Goal: Task Accomplishment & Management: Complete application form

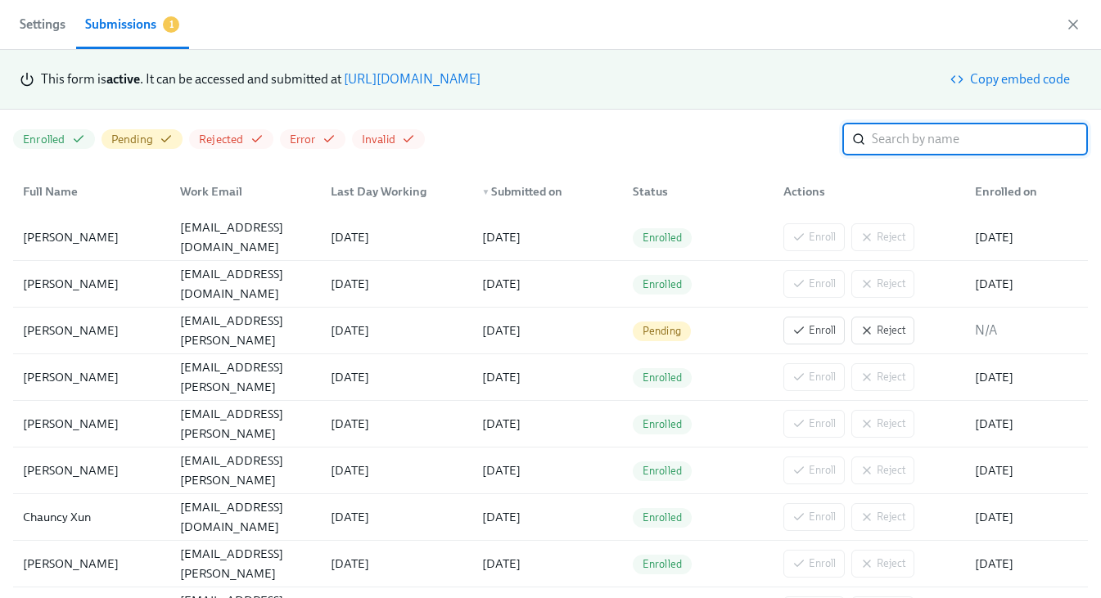
scroll to position [0, 2799]
click at [480, 82] on link "[URL][DOMAIN_NAME]" at bounding box center [412, 79] width 137 height 16
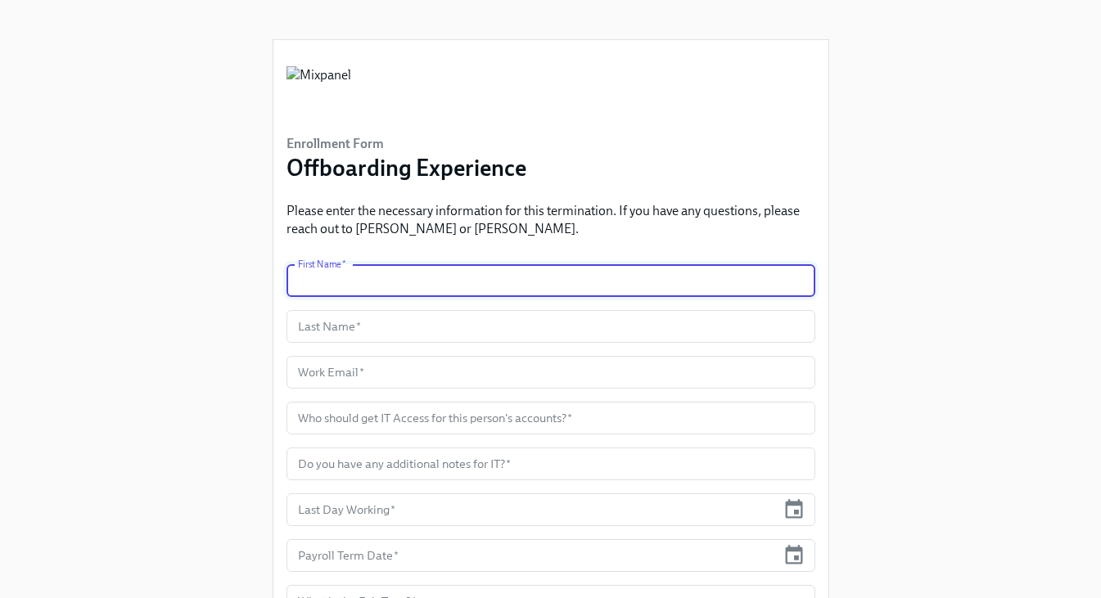
click at [359, 288] on input "text" at bounding box center [550, 280] width 529 height 33
type input "Giselle"
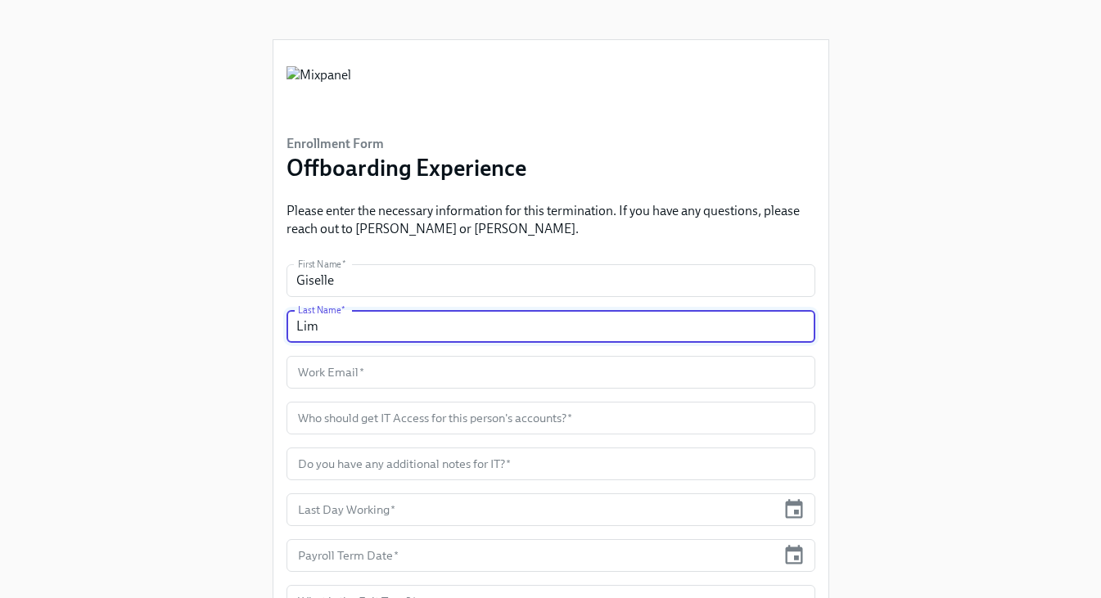
type input "Lim"
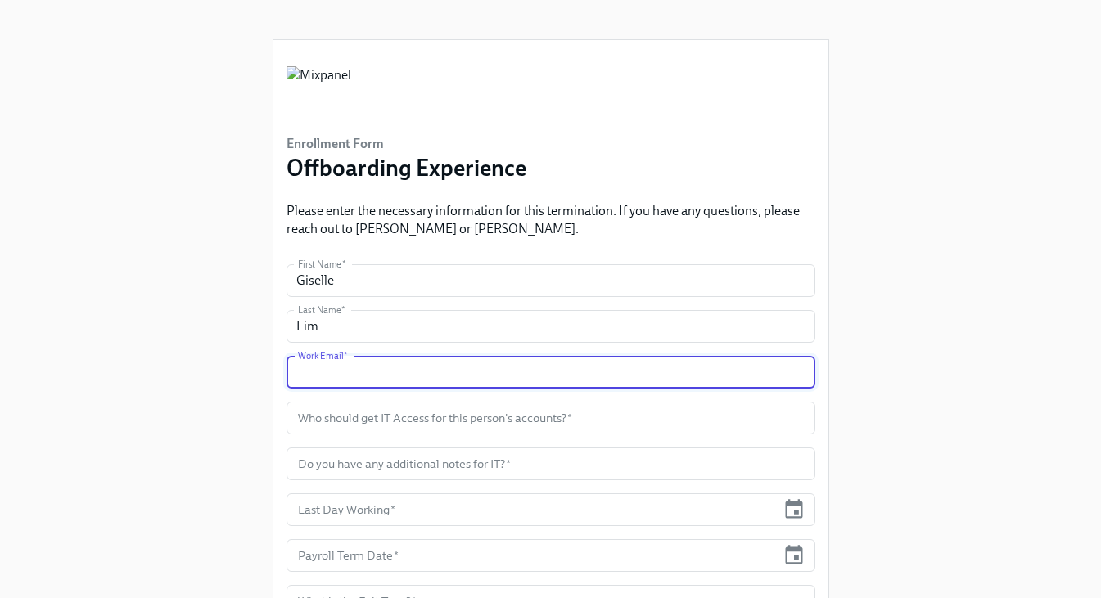
click at [388, 359] on input "text" at bounding box center [550, 372] width 529 height 33
paste input "[EMAIL_ADDRESS][DOMAIN_NAME]"
type input "[EMAIL_ADDRESS][DOMAIN_NAME]"
click at [340, 421] on input "text" at bounding box center [550, 418] width 529 height 33
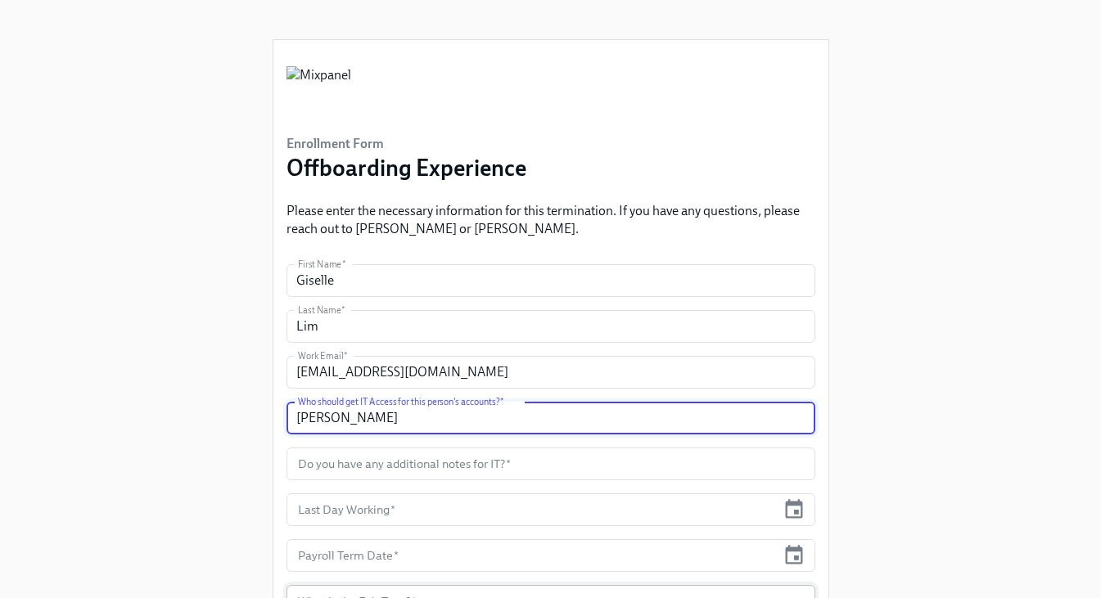
type input "[PERSON_NAME]"
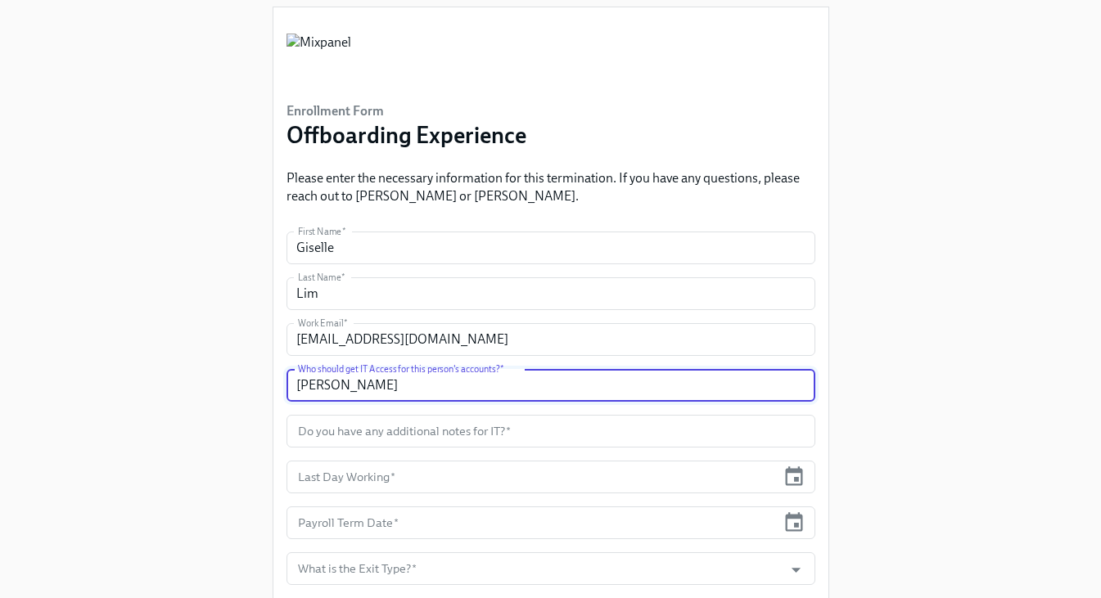
scroll to position [40, 0]
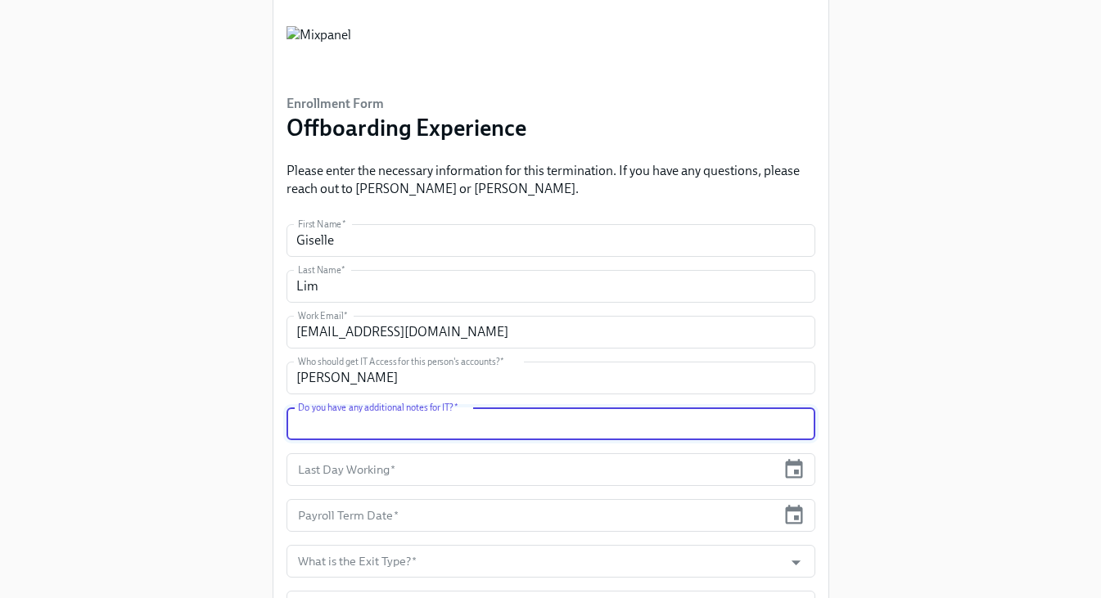
click at [353, 428] on input "text" at bounding box center [550, 424] width 529 height 33
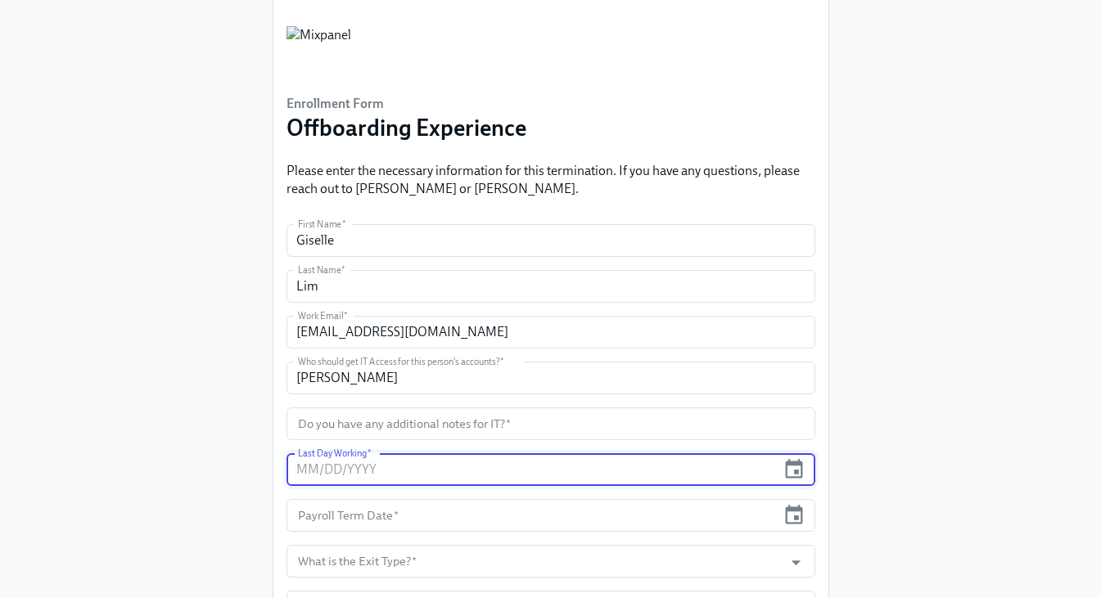
click at [355, 468] on input "text" at bounding box center [531, 469] width 490 height 33
type input "10/17/2025"
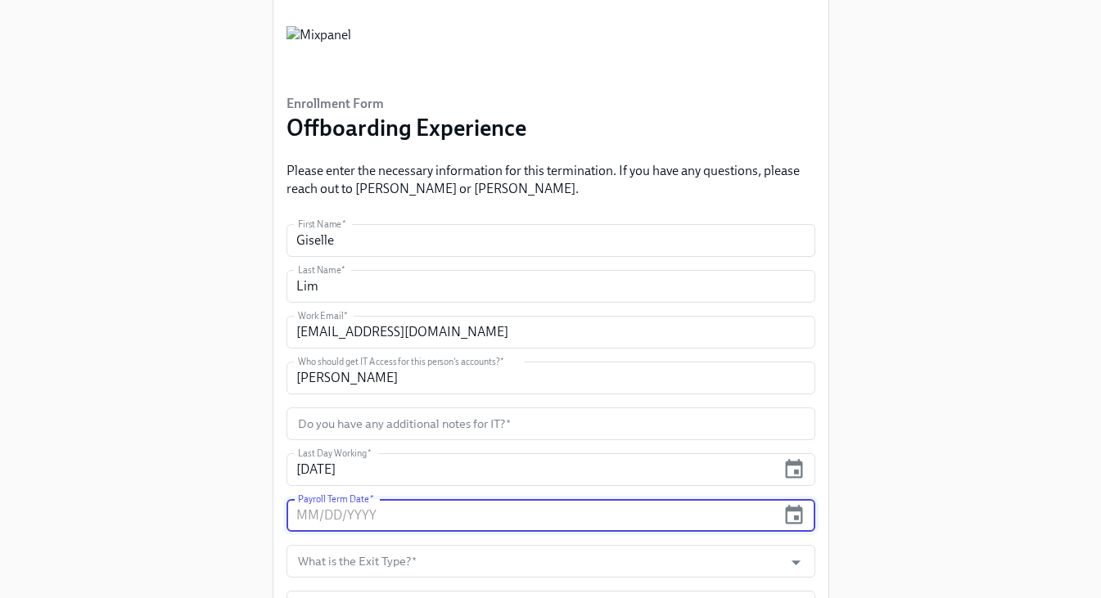
click at [449, 515] on input "text" at bounding box center [531, 515] width 490 height 33
type input "10/17/2025"
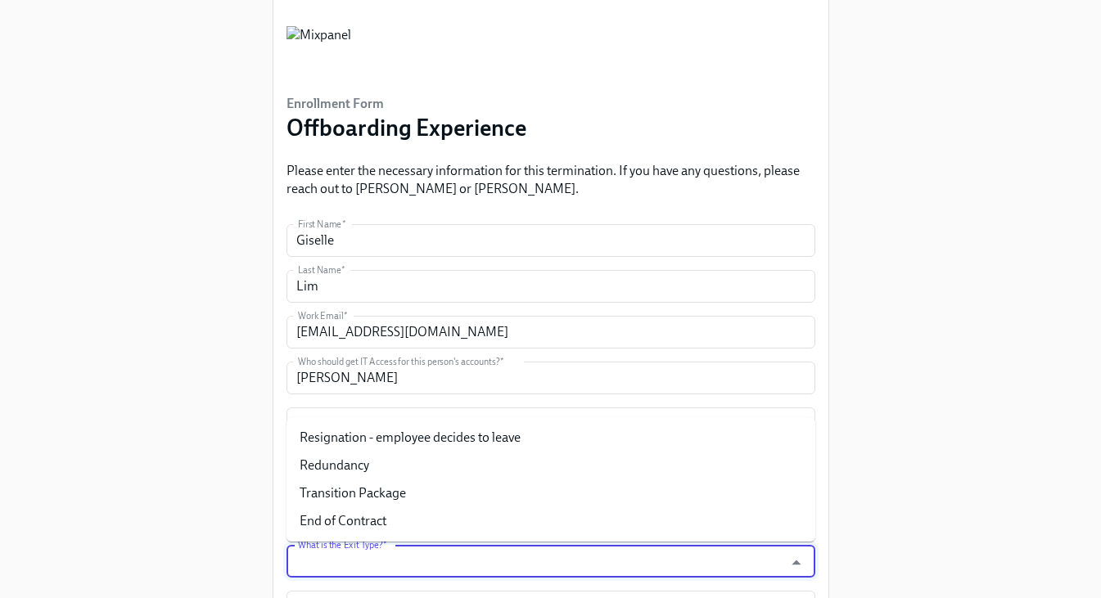
click at [422, 565] on input "What is the Exit Type?   *" at bounding box center [535, 561] width 481 height 33
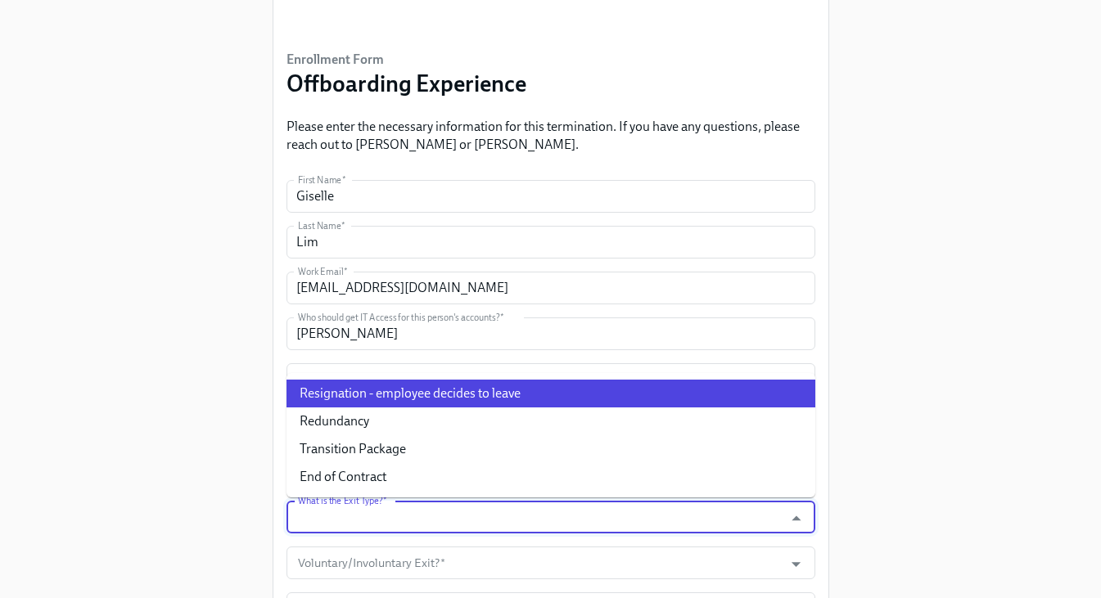
click at [425, 394] on li "Resignation - employee decides to leave" at bounding box center [550, 394] width 529 height 28
type input "Resignation - employee decides to leave"
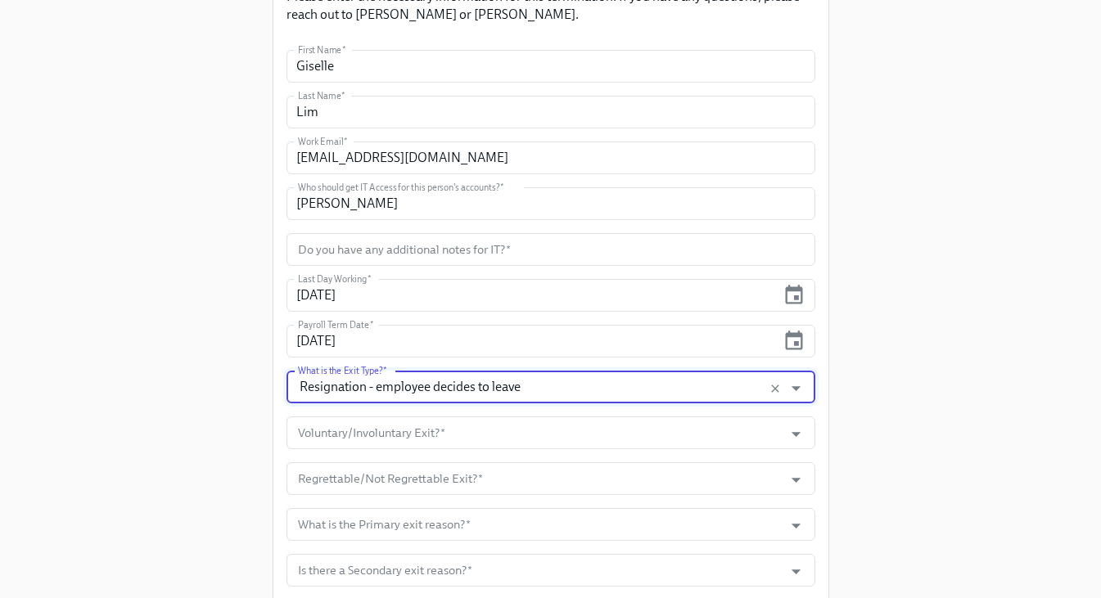
scroll to position [214, 0]
click at [418, 436] on input "Voluntary/Involuntary Exit?   *" at bounding box center [535, 433] width 481 height 33
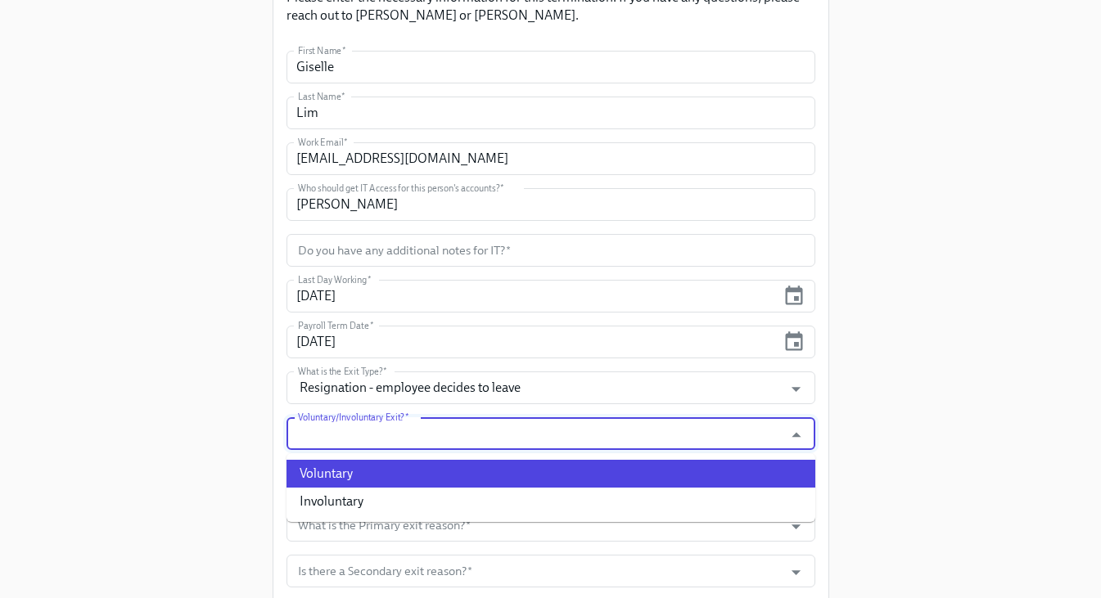
click at [409, 478] on li "Voluntary" at bounding box center [550, 474] width 529 height 28
type input "Voluntary"
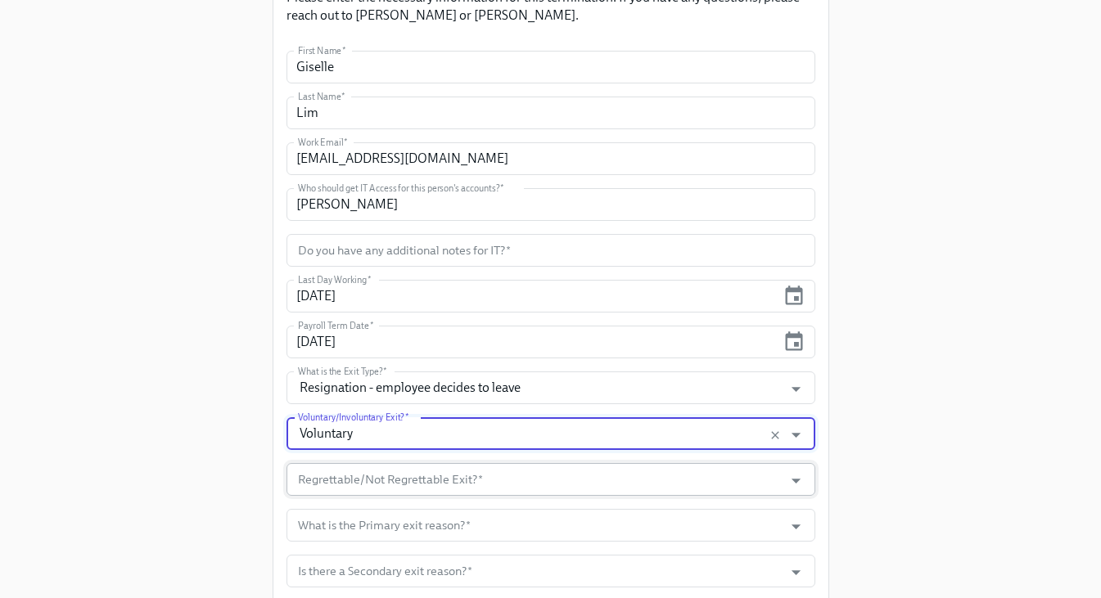
click at [406, 484] on input "Regrettable/Not Regrettable Exit?   *" at bounding box center [535, 479] width 481 height 33
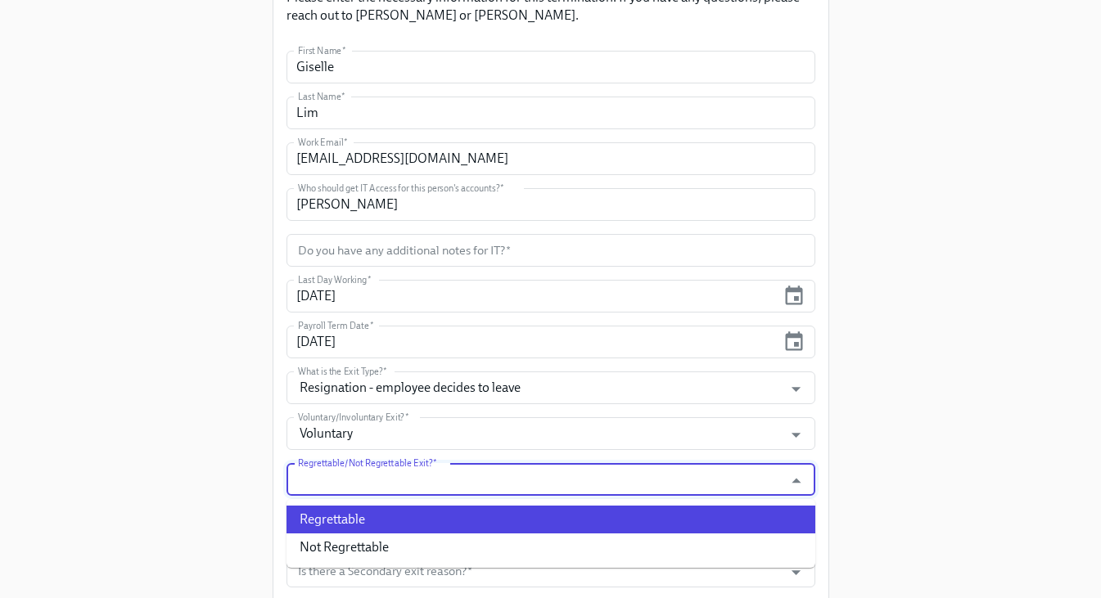
click at [394, 522] on li "Regrettable" at bounding box center [550, 520] width 529 height 28
type input "Regrettable"
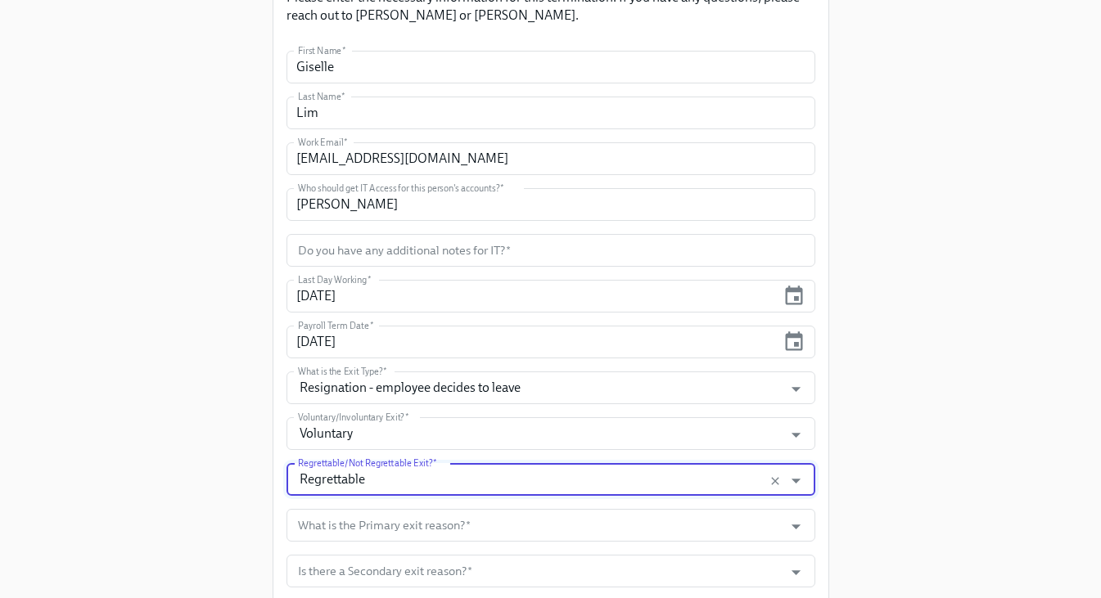
scroll to position [249, 0]
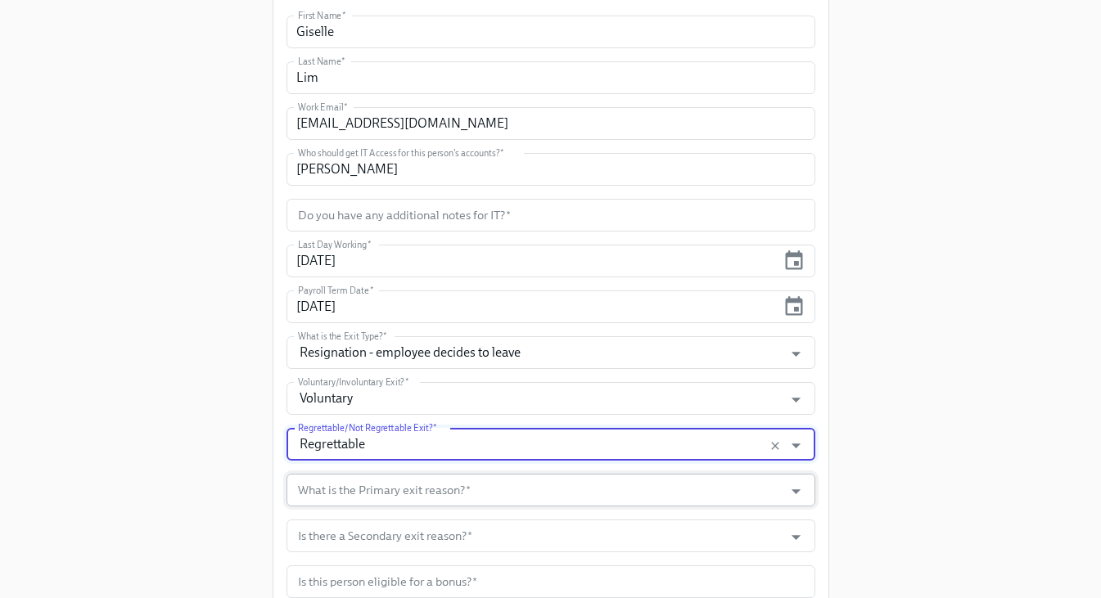
click at [376, 487] on input "What is the Primary exit reason?   *" at bounding box center [535, 490] width 481 height 33
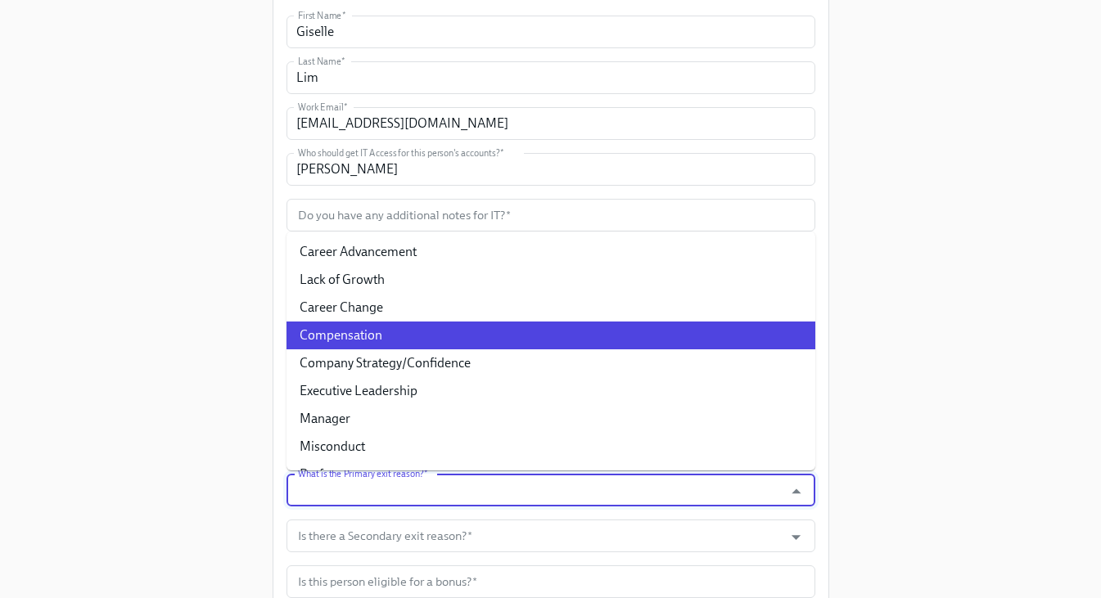
click at [383, 332] on li "Compensation" at bounding box center [550, 336] width 529 height 28
type input "Compensation"
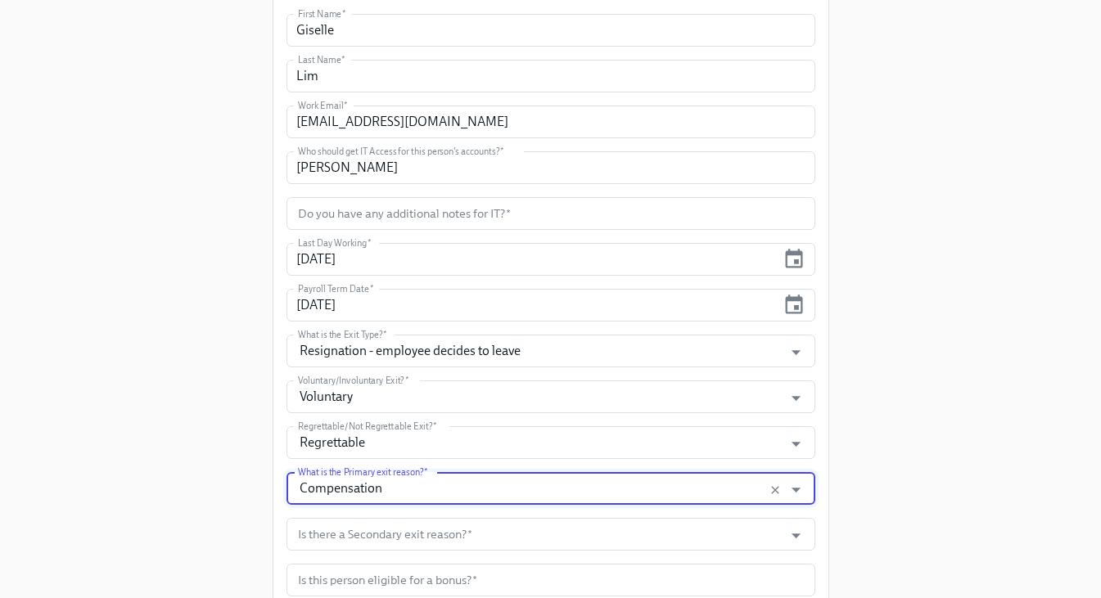
scroll to position [305, 0]
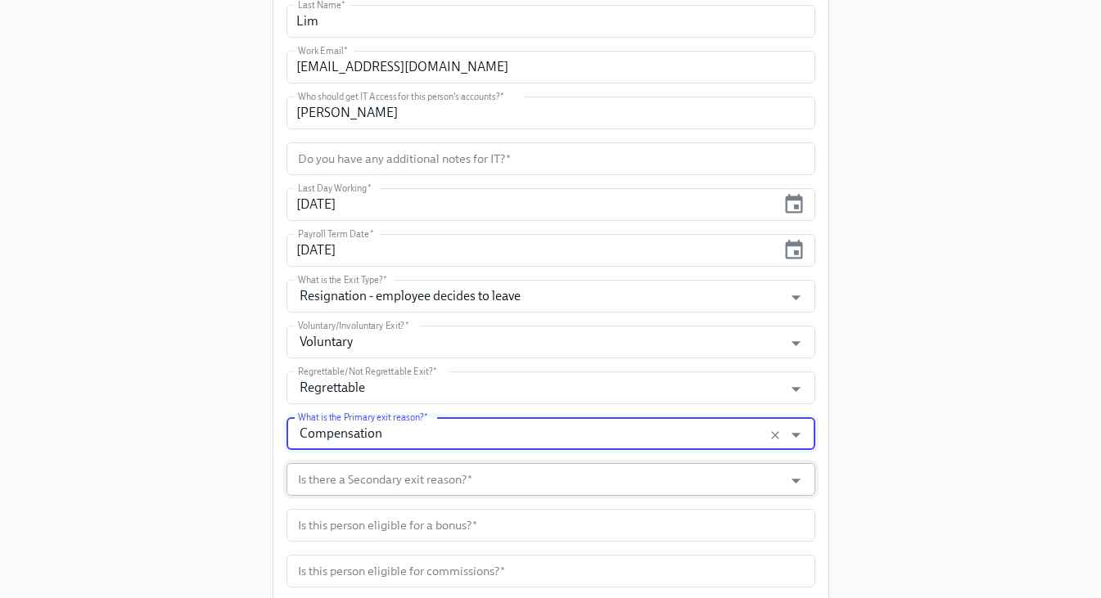
click at [372, 481] on input "Is there a Secondary exit reason?   *" at bounding box center [535, 479] width 481 height 33
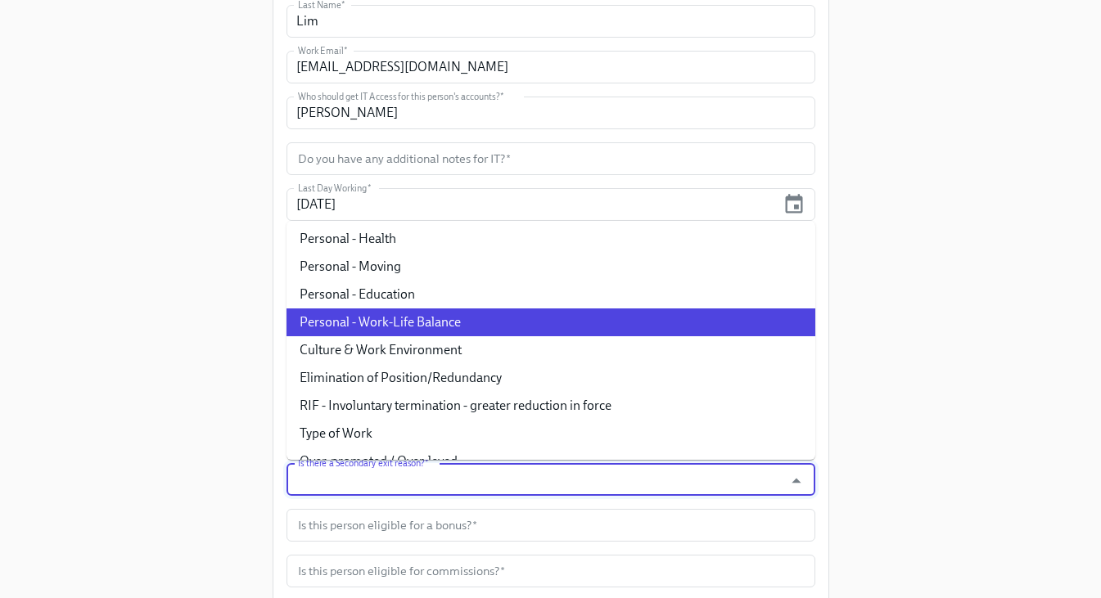
scroll to position [307, 0]
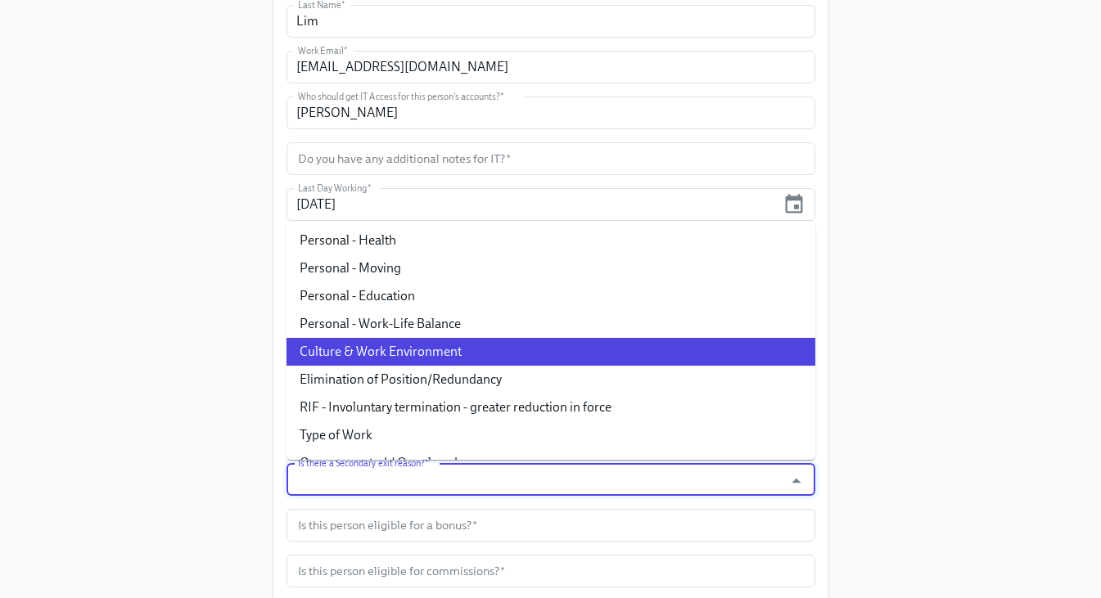
click at [396, 350] on li "Culture & Work Environment" at bounding box center [550, 352] width 529 height 28
type input "Culture & Work Environment"
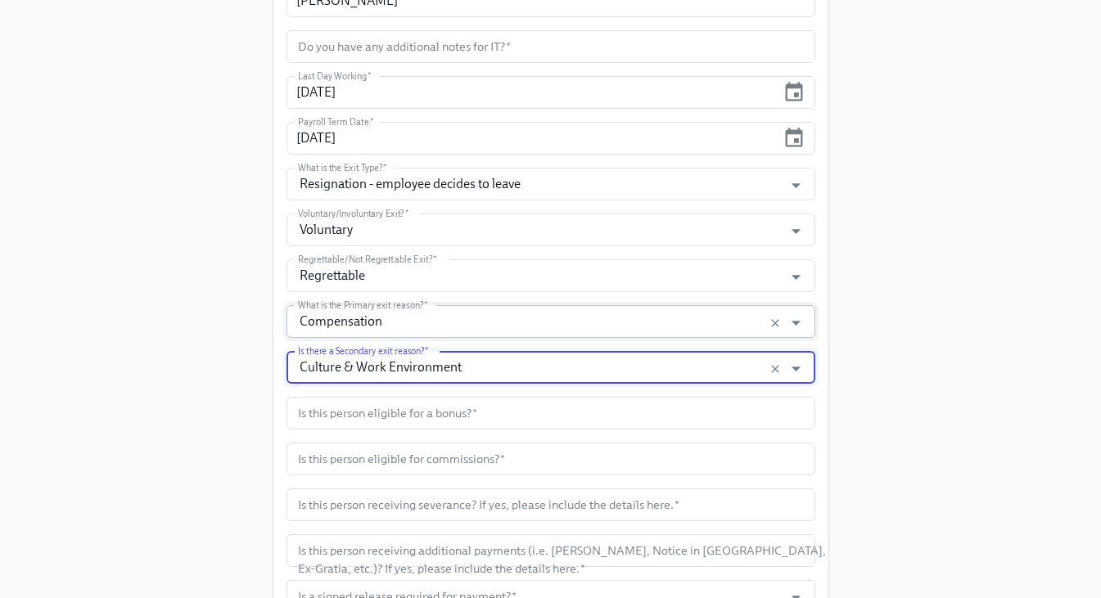
scroll to position [418, 0]
click at [371, 418] on input "text" at bounding box center [550, 412] width 529 height 33
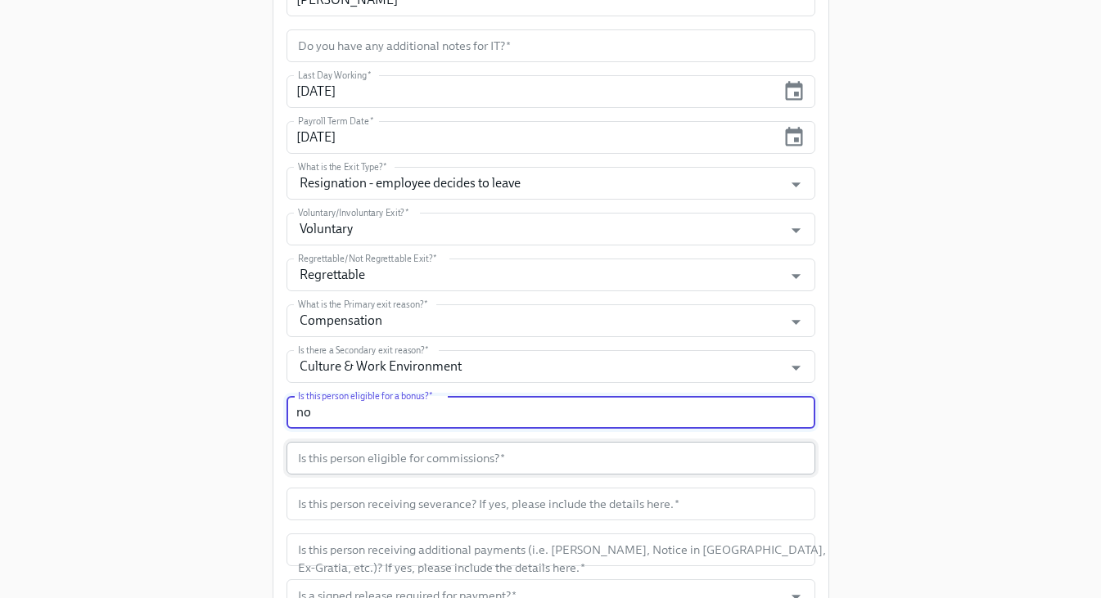
type input "no"
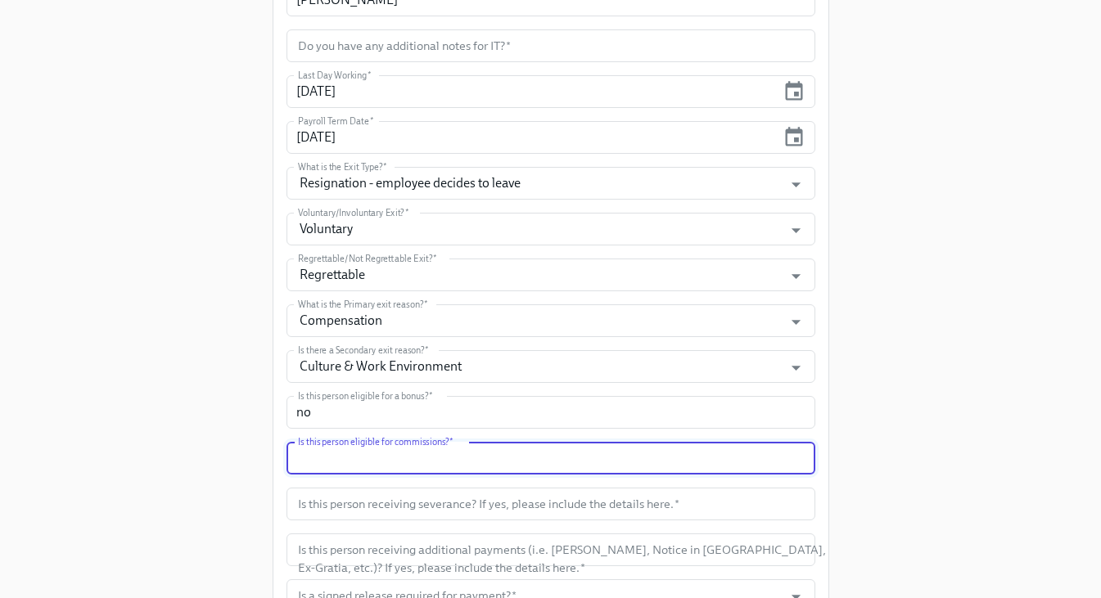
click at [382, 469] on input "text" at bounding box center [550, 458] width 529 height 33
type input "no"
click at [401, 509] on input "text" at bounding box center [550, 504] width 529 height 33
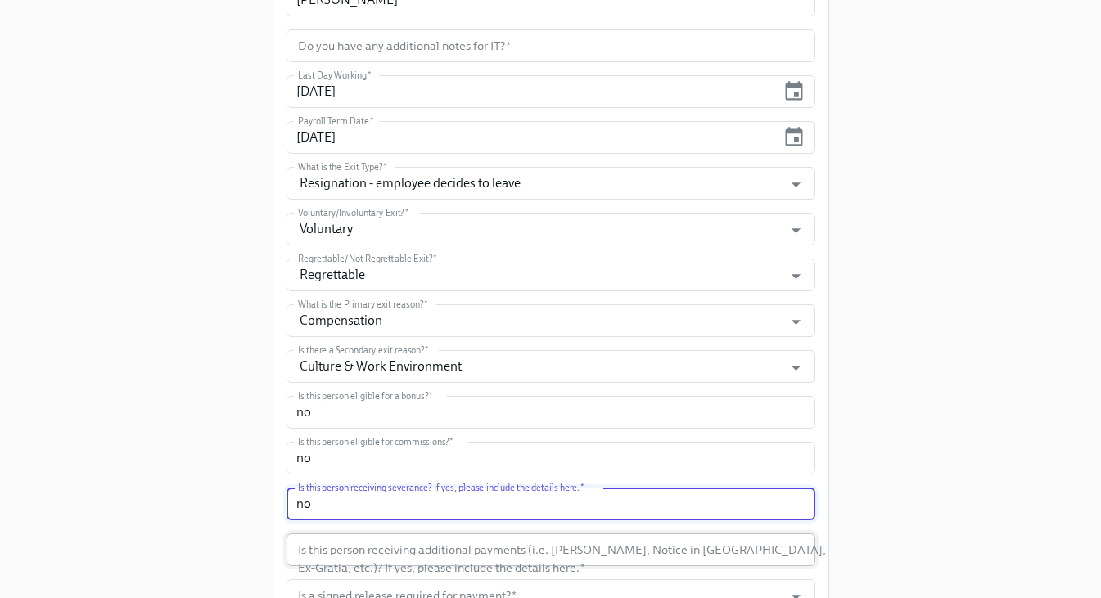
type input "no"
click at [434, 561] on input "text" at bounding box center [550, 550] width 529 height 33
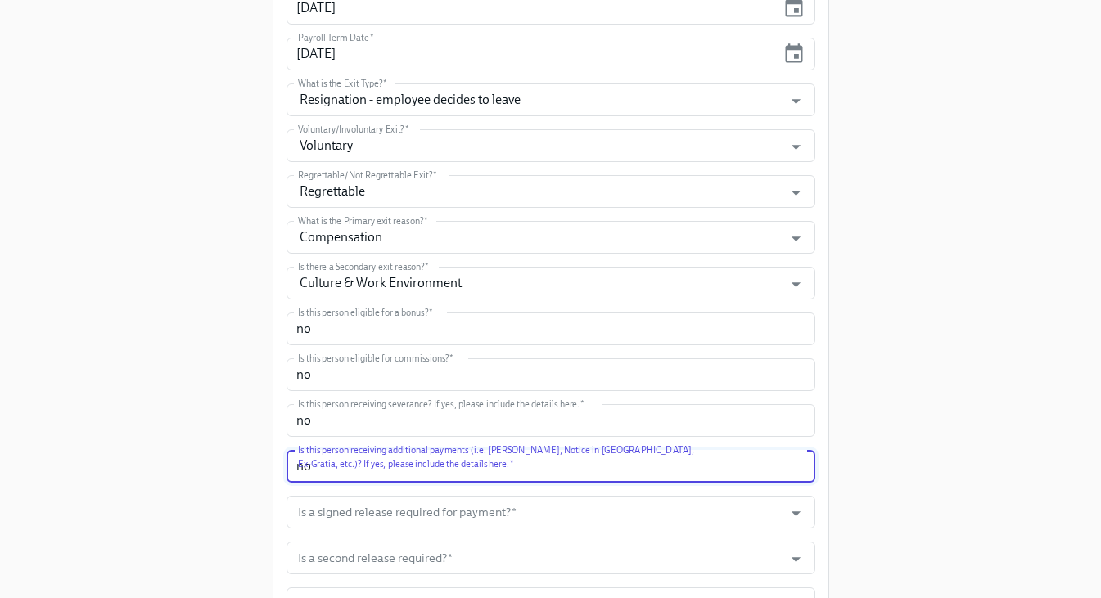
scroll to position [503, 0]
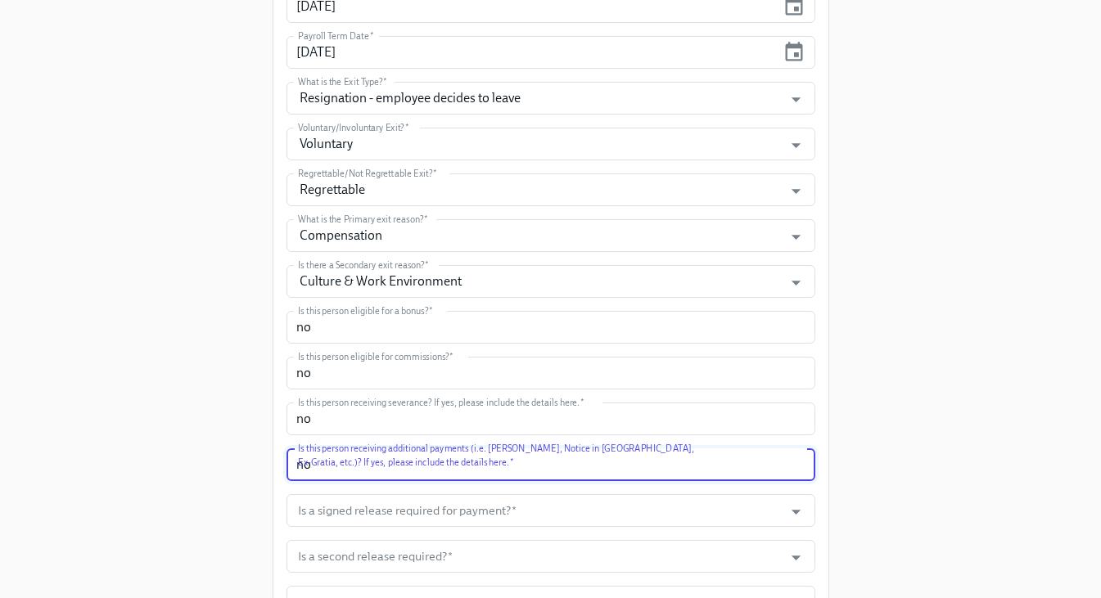
type input "no"
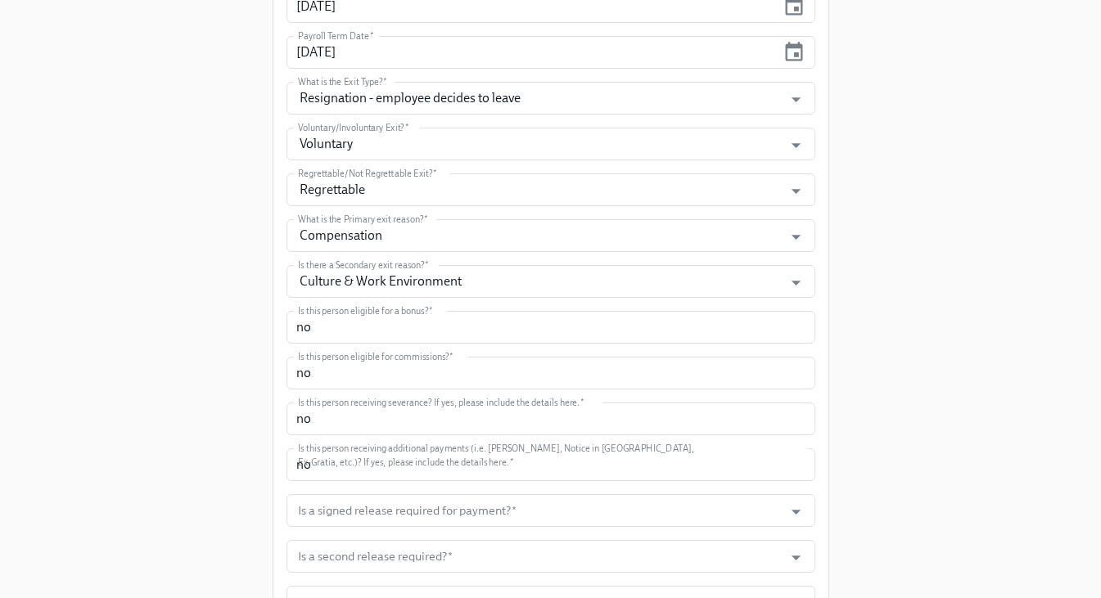
click at [414, 533] on form "First Name   * Giselle First Name * Last Name   * Lim Last Name * Work Email   …" at bounding box center [550, 350] width 529 height 1178
click at [393, 518] on input "Is a signed release required for payment?   *" at bounding box center [535, 510] width 481 height 33
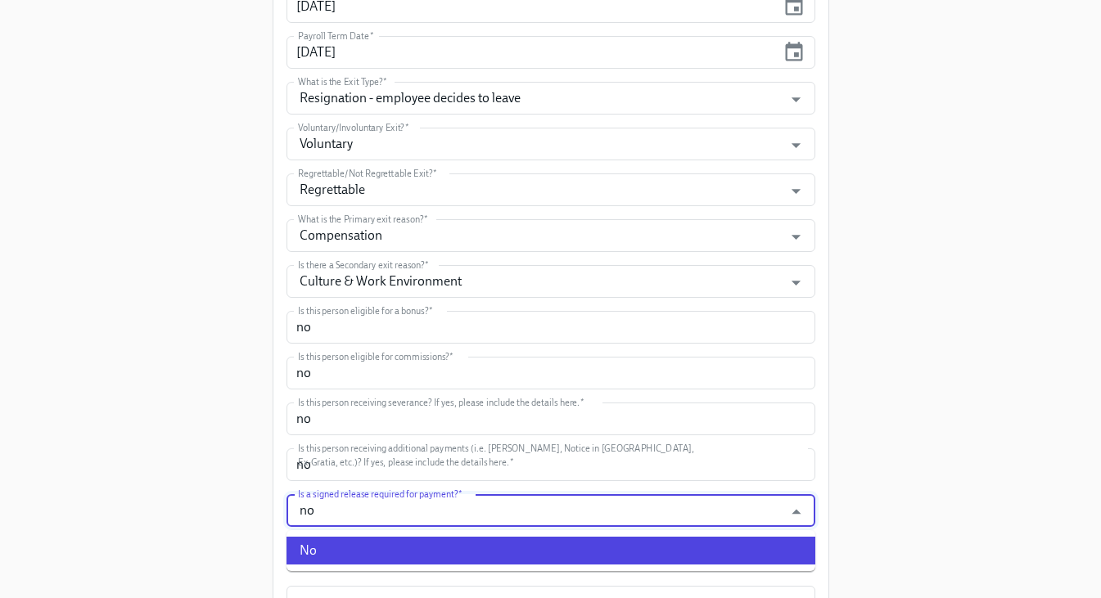
click at [394, 552] on li "No" at bounding box center [550, 551] width 529 height 28
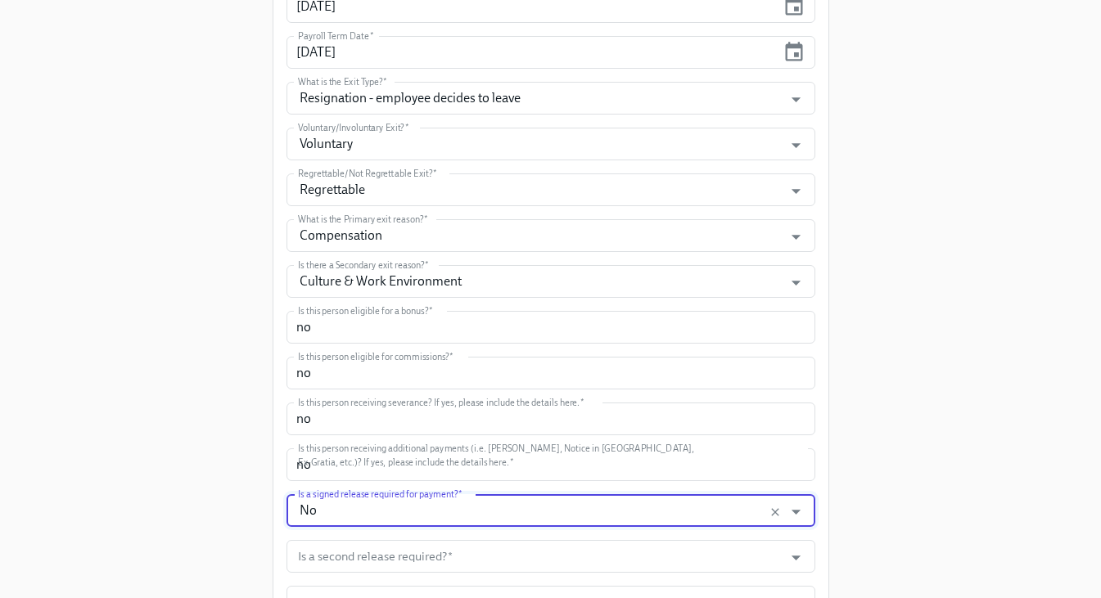
type input "No"
click at [394, 552] on input "Is a second release required?   *" at bounding box center [535, 556] width 481 height 33
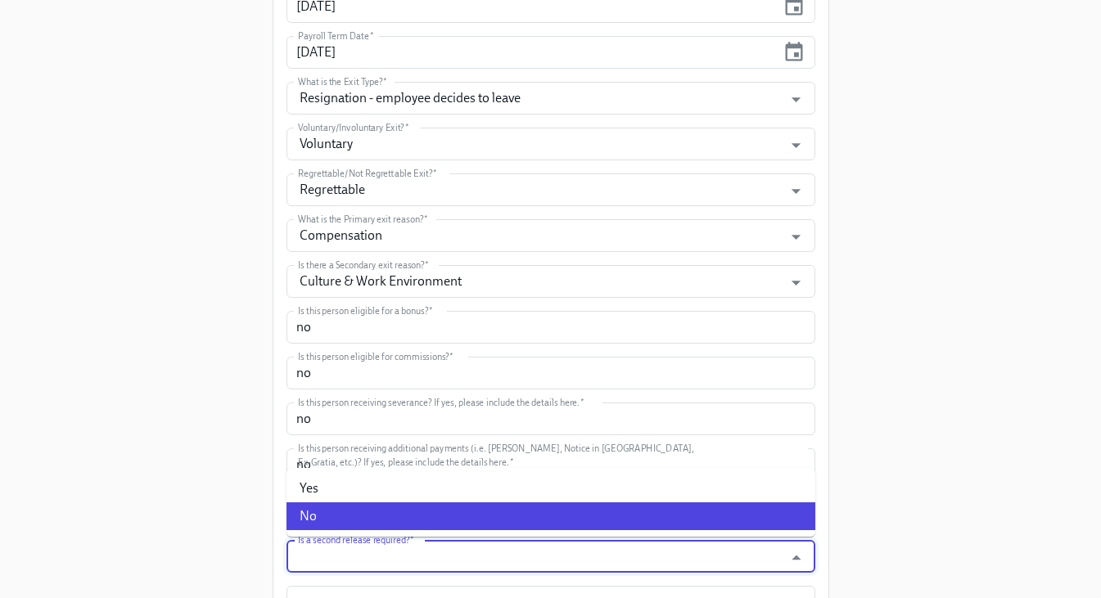
click at [349, 520] on li "No" at bounding box center [550, 516] width 529 height 28
type input "No"
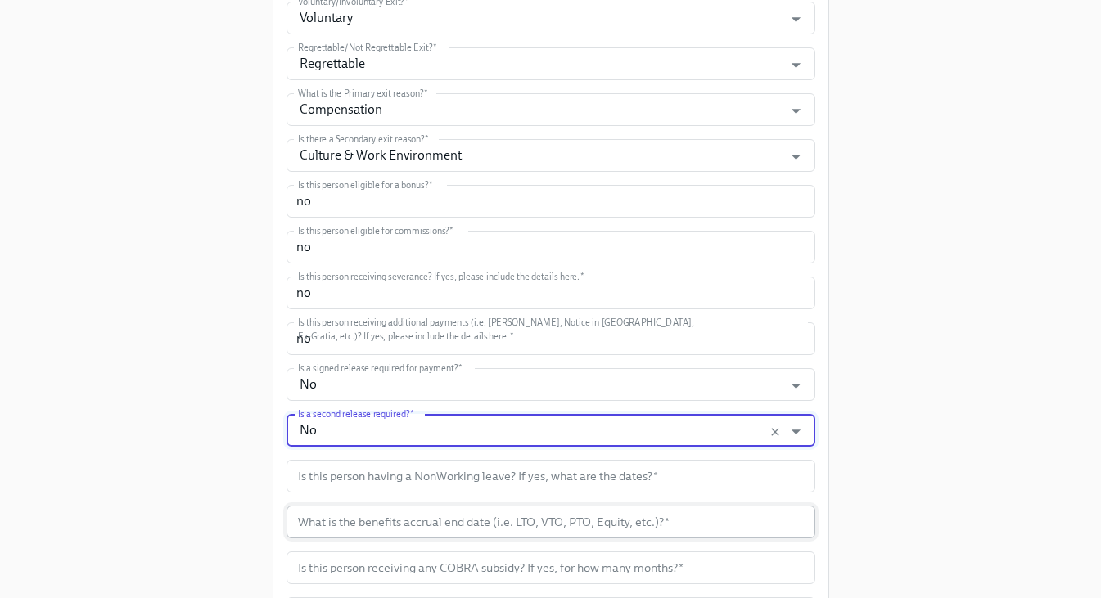
scroll to position [628, 0]
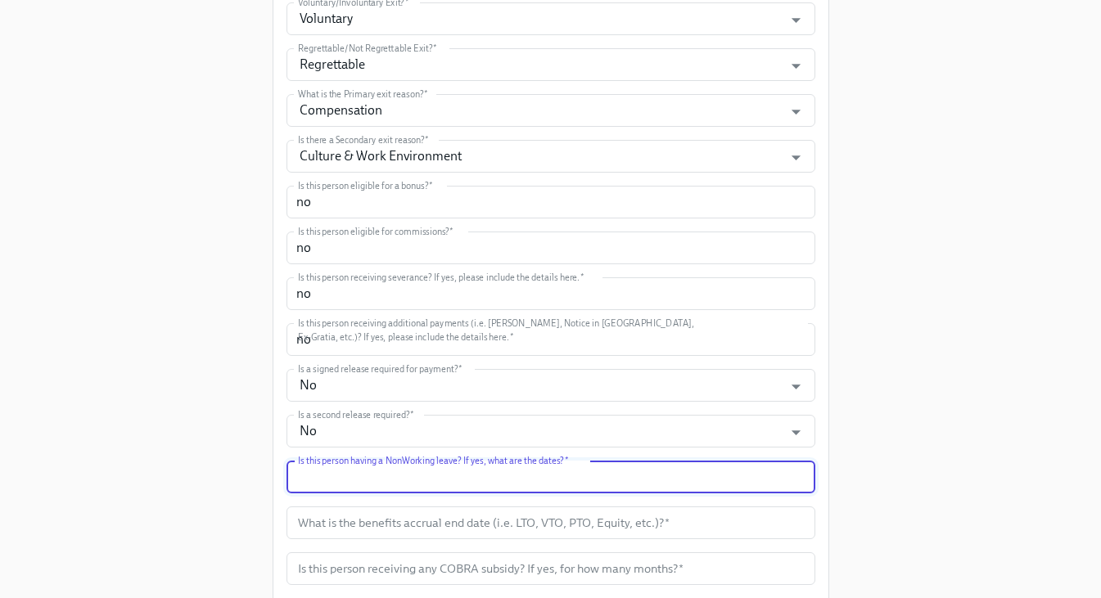
click at [324, 488] on input "text" at bounding box center [550, 477] width 529 height 33
type input "no"
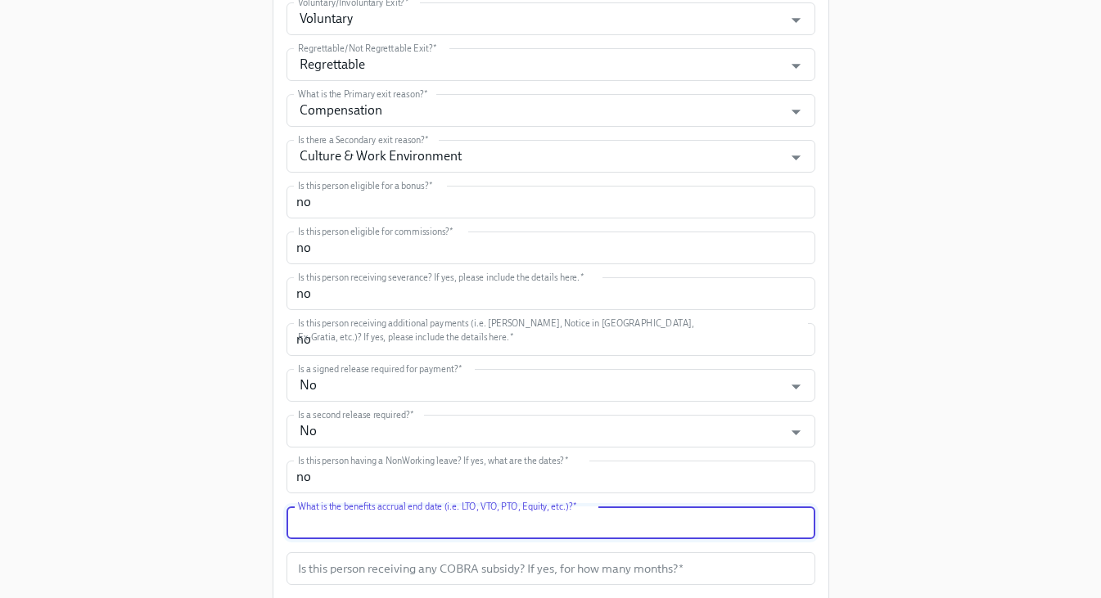
click at [341, 524] on input "text" at bounding box center [550, 523] width 529 height 33
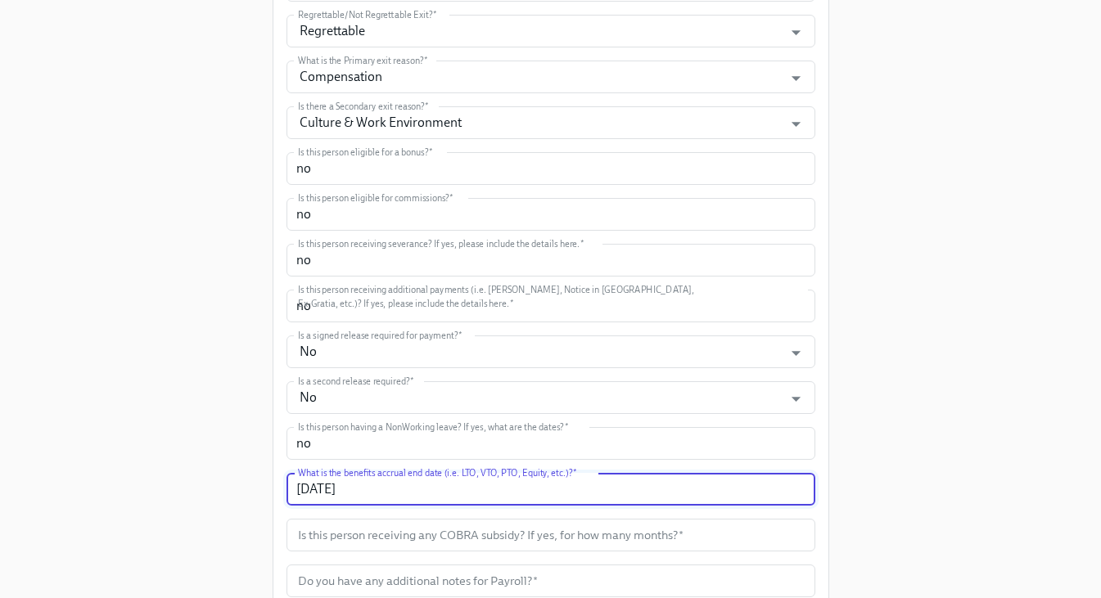
scroll to position [666, 0]
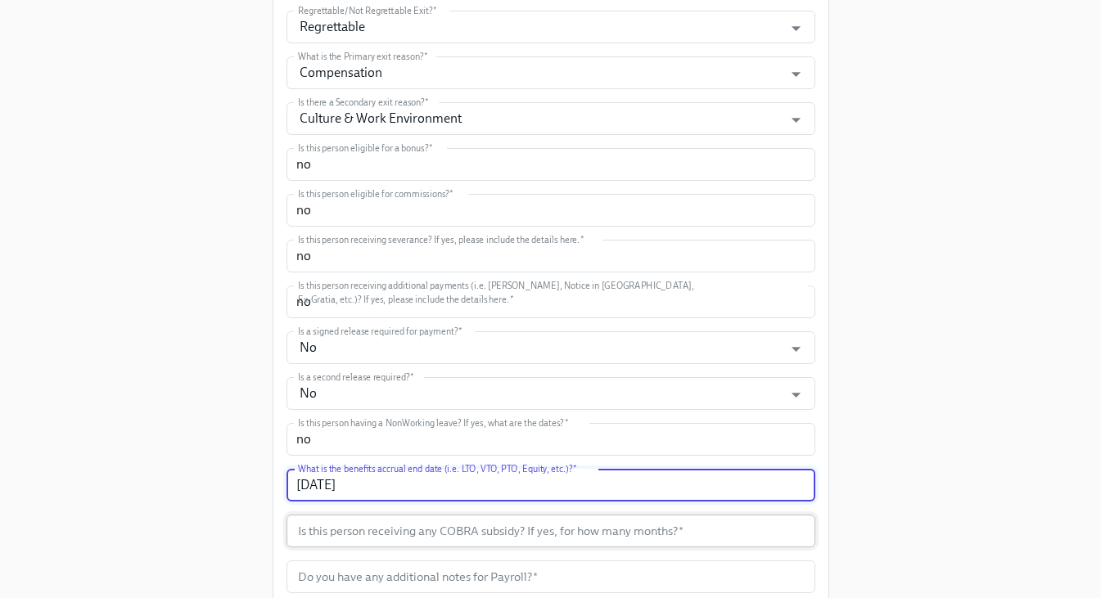
type input "10/17/2025"
click at [334, 533] on input "text" at bounding box center [550, 531] width 529 height 33
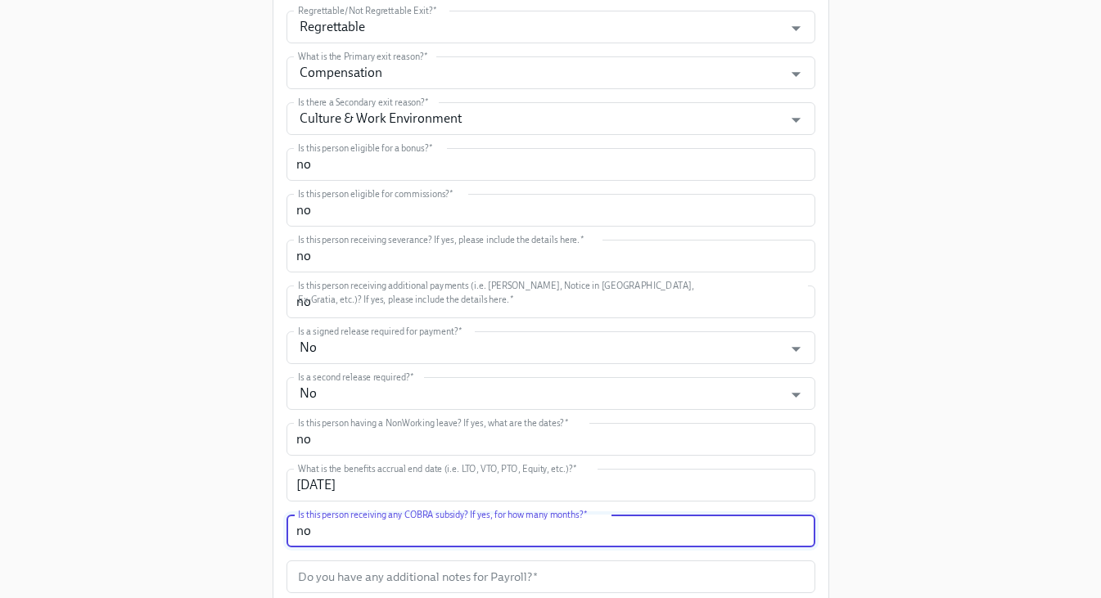
scroll to position [698, 0]
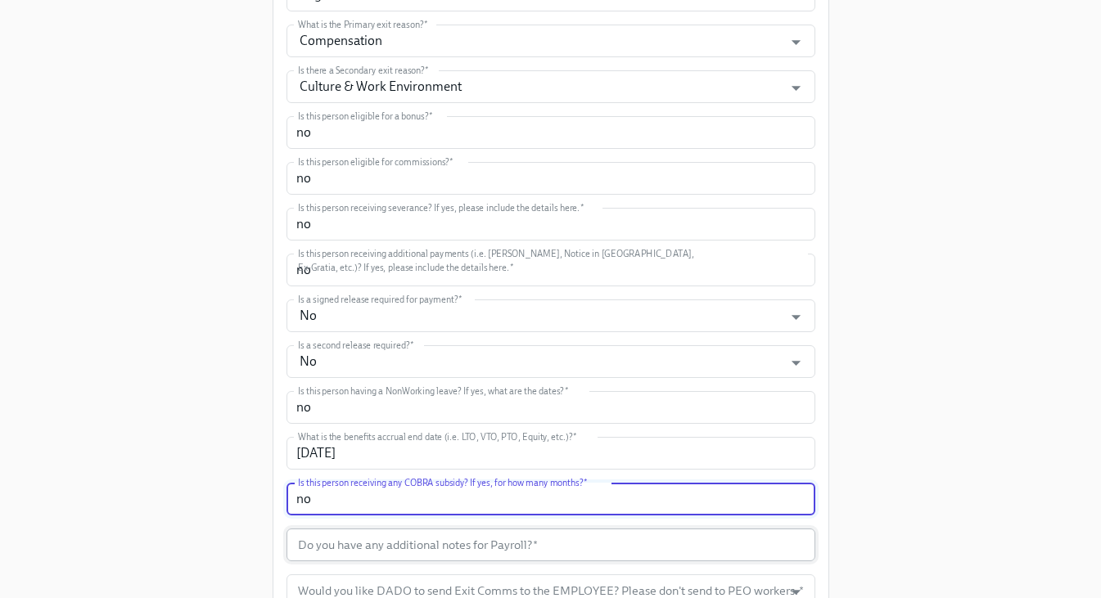
type input "no"
click at [332, 535] on input "text" at bounding box center [550, 545] width 529 height 33
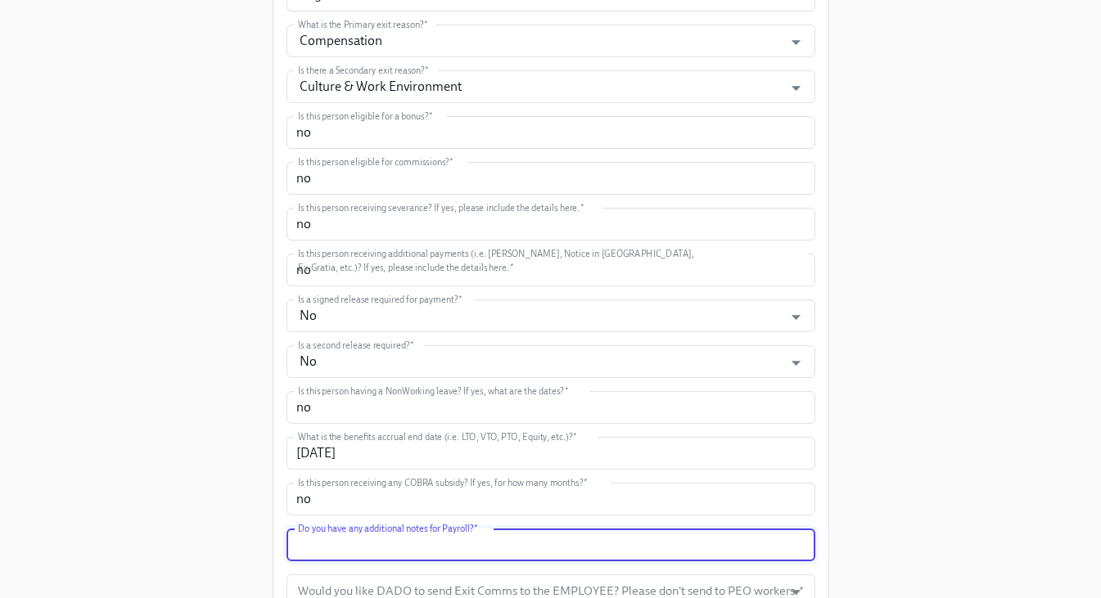
type input "o"
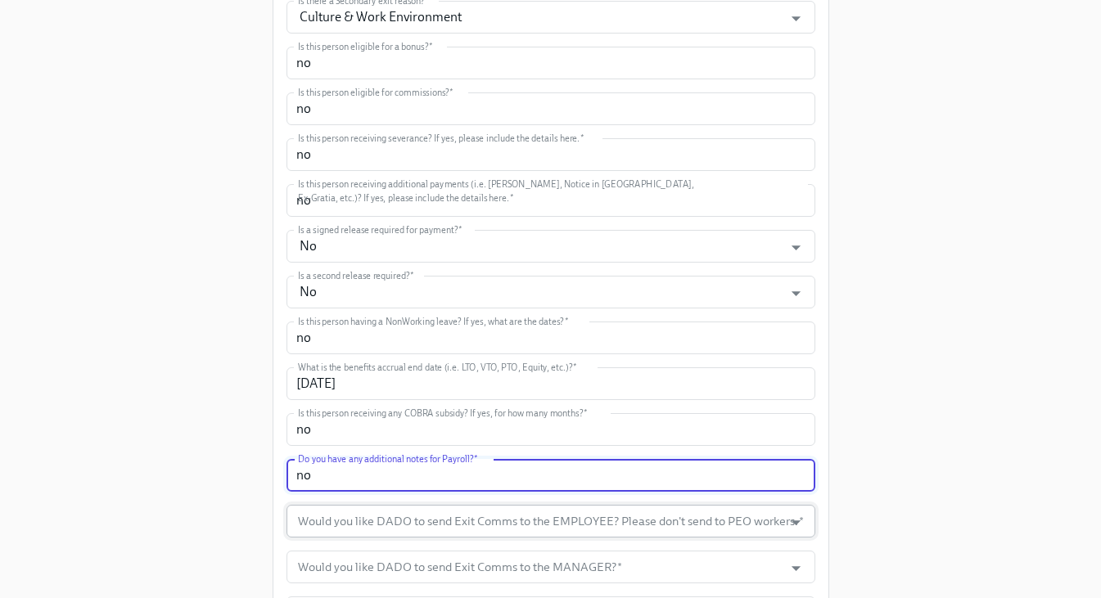
type input "no"
click at [329, 524] on input "Would you like DADO to send Exit Comms to the EMPLOYEE? Please don't send to PE…" at bounding box center [535, 521] width 481 height 33
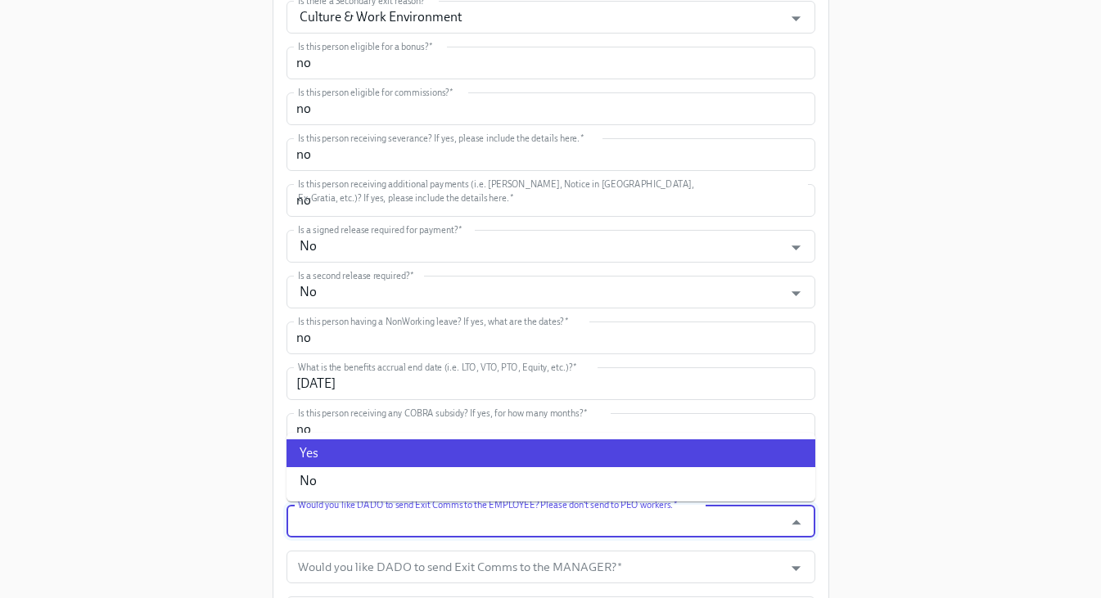
click at [326, 459] on li "Yes" at bounding box center [550, 453] width 529 height 28
type input "Yes"
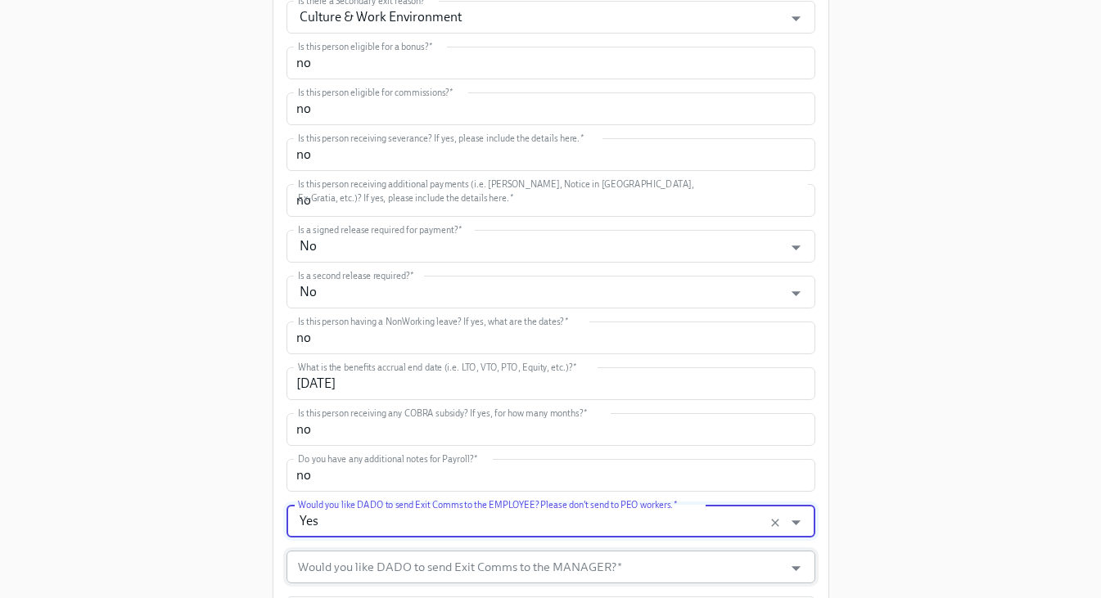
click at [361, 563] on input "Would you like DADO to send Exit Comms to the MANAGER?   *" at bounding box center [535, 567] width 481 height 33
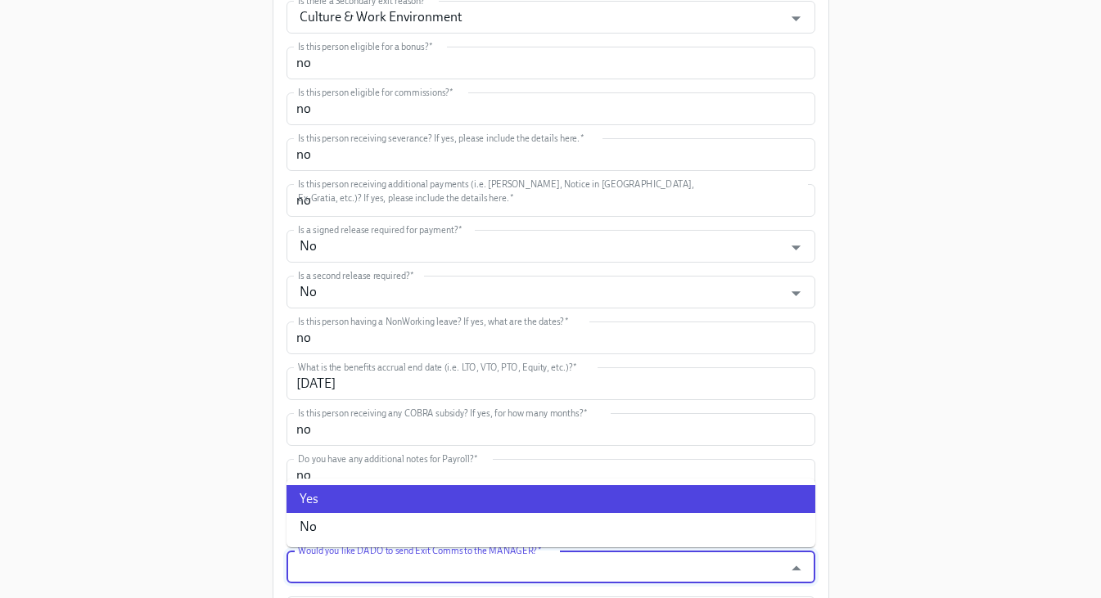
click at [334, 502] on li "Yes" at bounding box center [550, 499] width 529 height 28
type input "Yes"
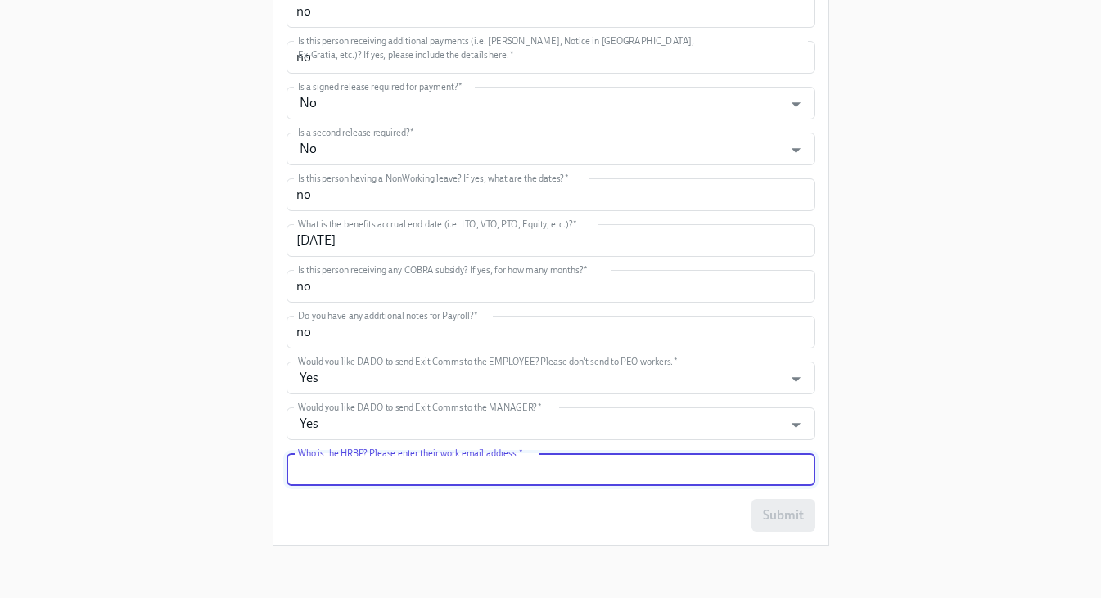
click at [363, 475] on input "text" at bounding box center [550, 469] width 529 height 33
type input "amber.zeise@mixpanel.com"
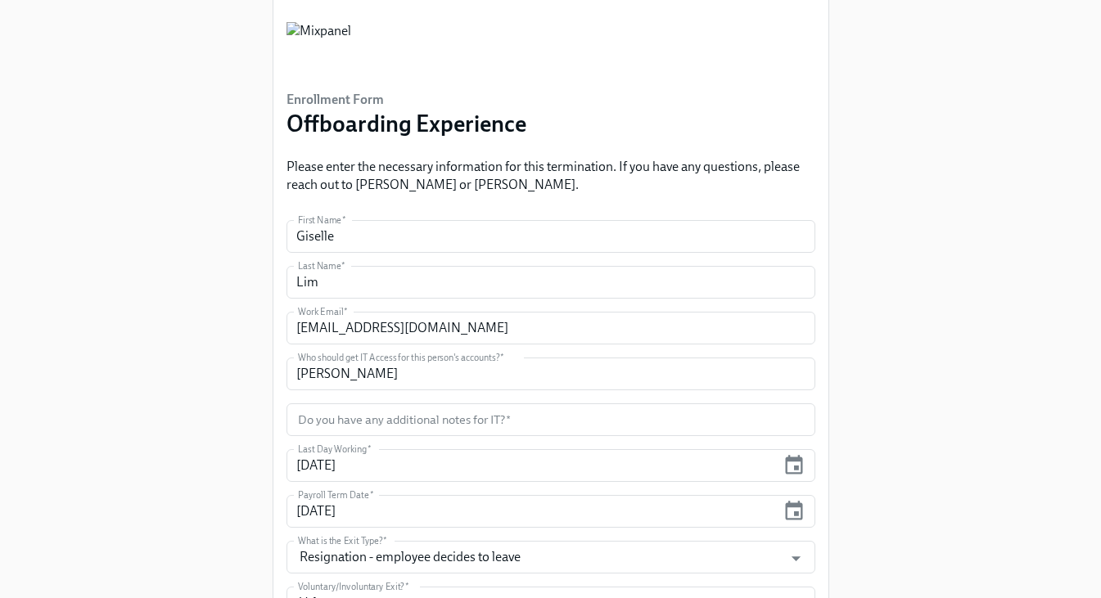
scroll to position [48, 0]
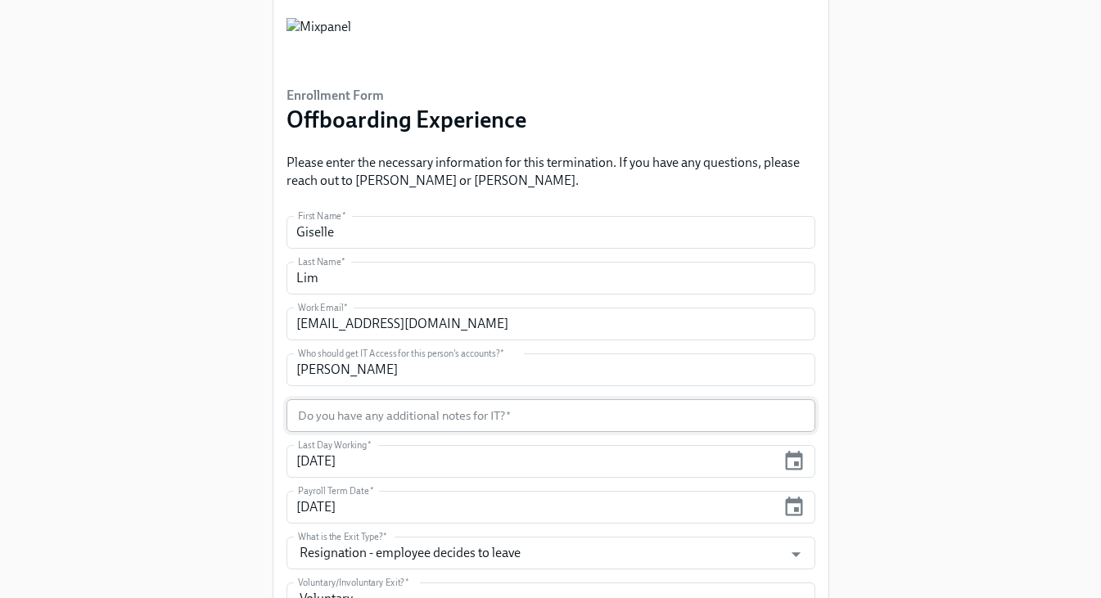
click at [698, 417] on input "text" at bounding box center [550, 415] width 529 height 33
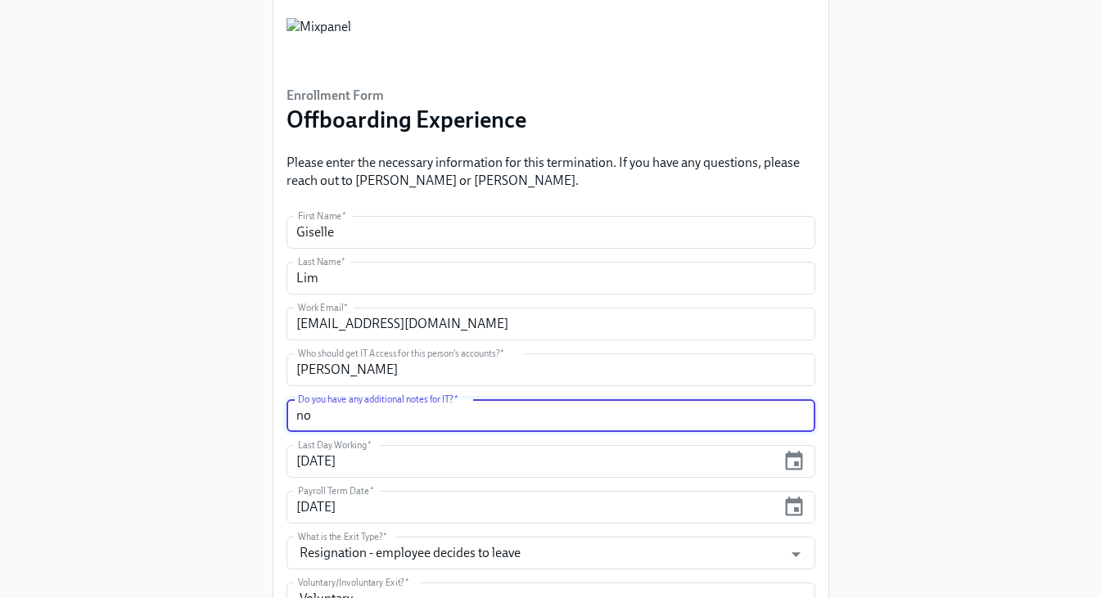
type input "no"
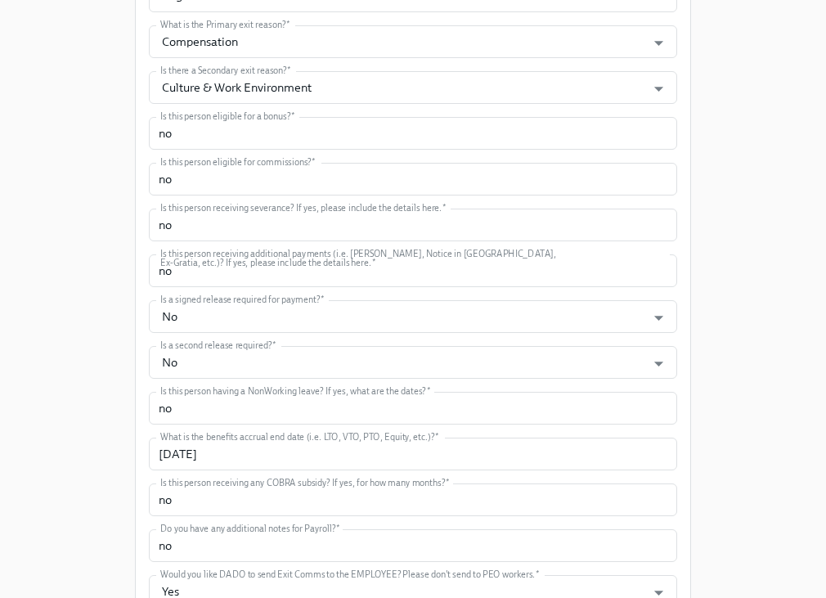
scroll to position [907, 0]
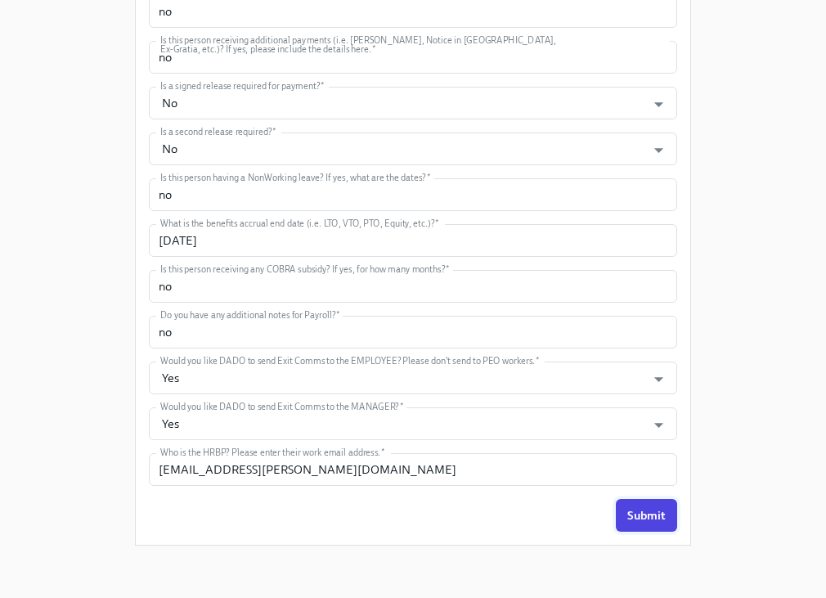
click at [649, 516] on span "Submit" at bounding box center [647, 515] width 38 height 16
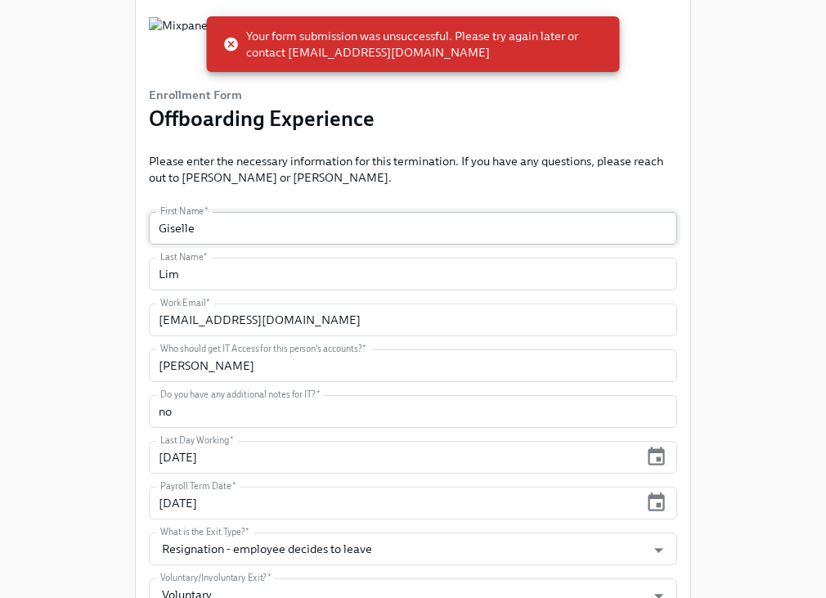
scroll to position [48, 0]
click at [421, 230] on input "Giselle" at bounding box center [413, 229] width 529 height 33
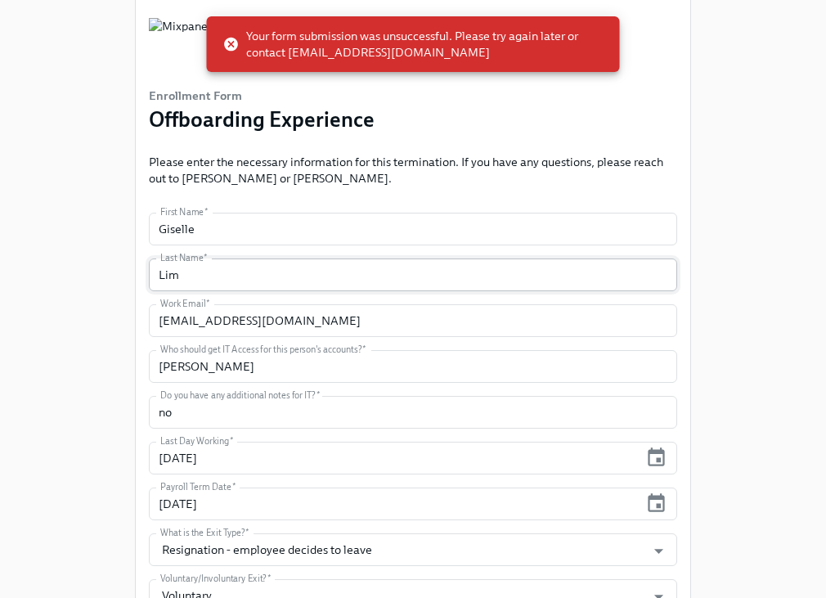
click at [428, 272] on input "Lim" at bounding box center [413, 275] width 529 height 33
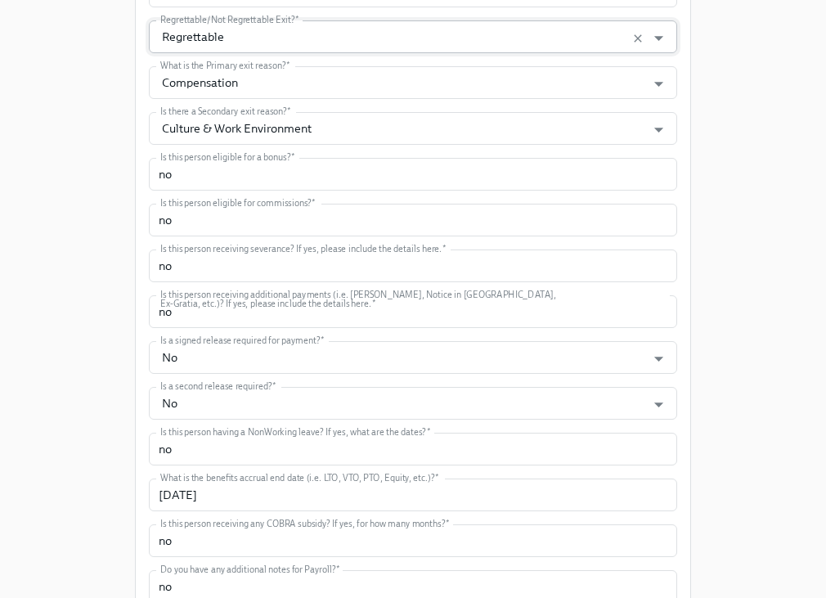
scroll to position [907, 0]
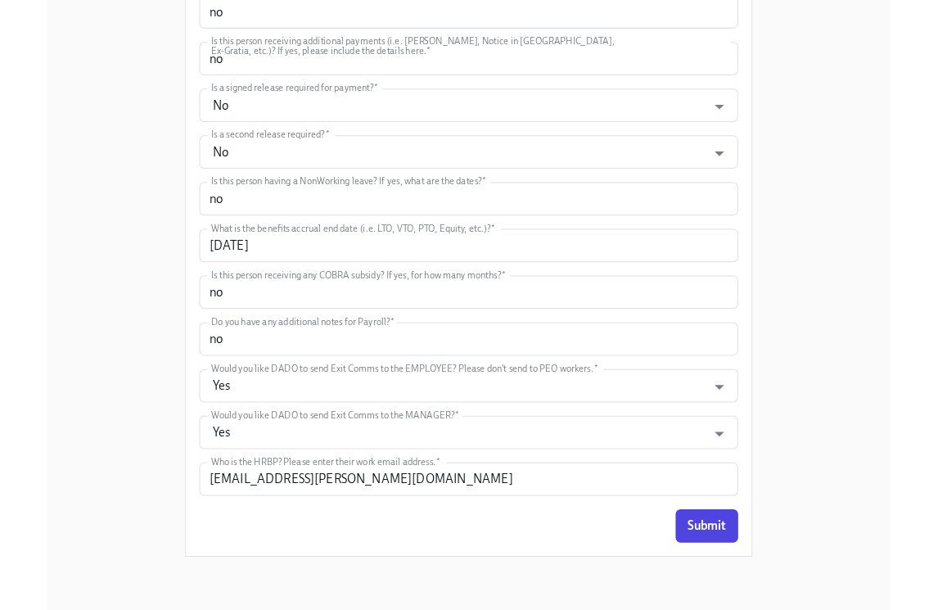
scroll to position [896, 0]
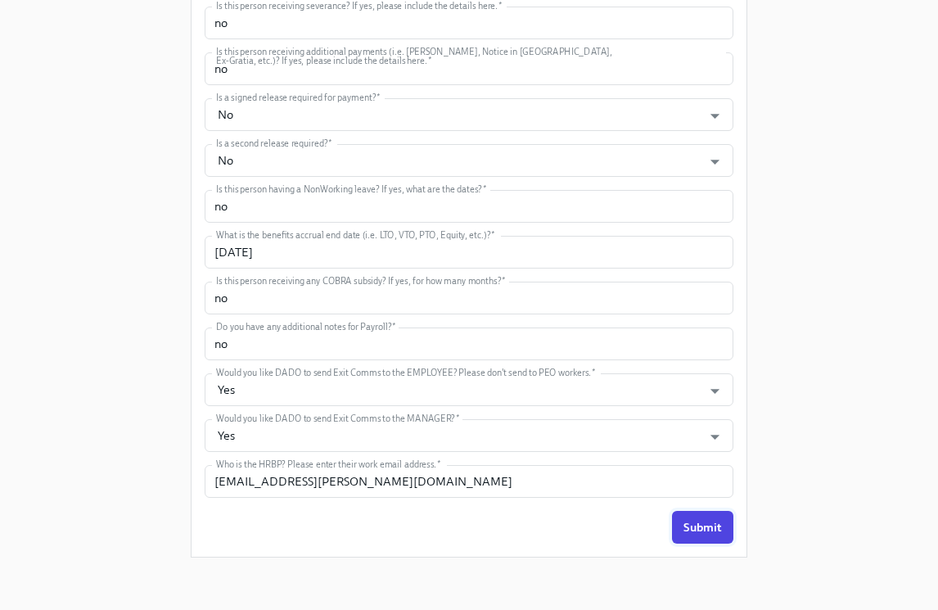
click at [723, 517] on button "Submit" at bounding box center [702, 527] width 61 height 33
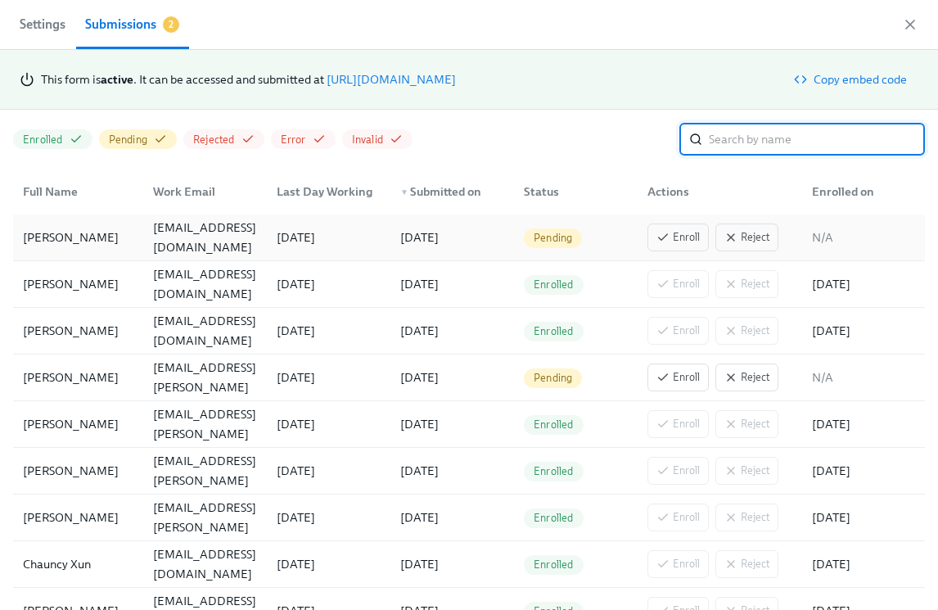
scroll to position [0, 2838]
click at [681, 241] on span "Enroll" at bounding box center [677, 237] width 43 height 16
